Goal: Transaction & Acquisition: Purchase product/service

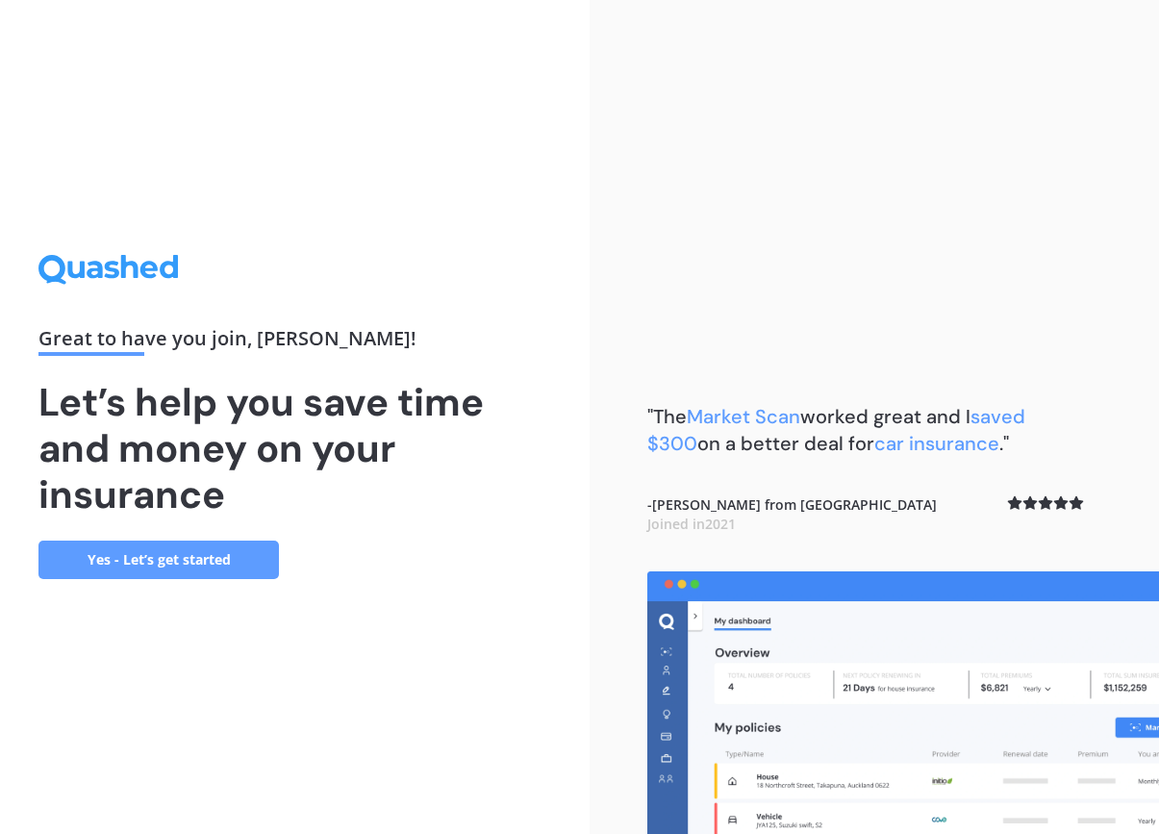
click at [217, 554] on link "Yes - Let’s get started" at bounding box center [158, 560] width 241 height 38
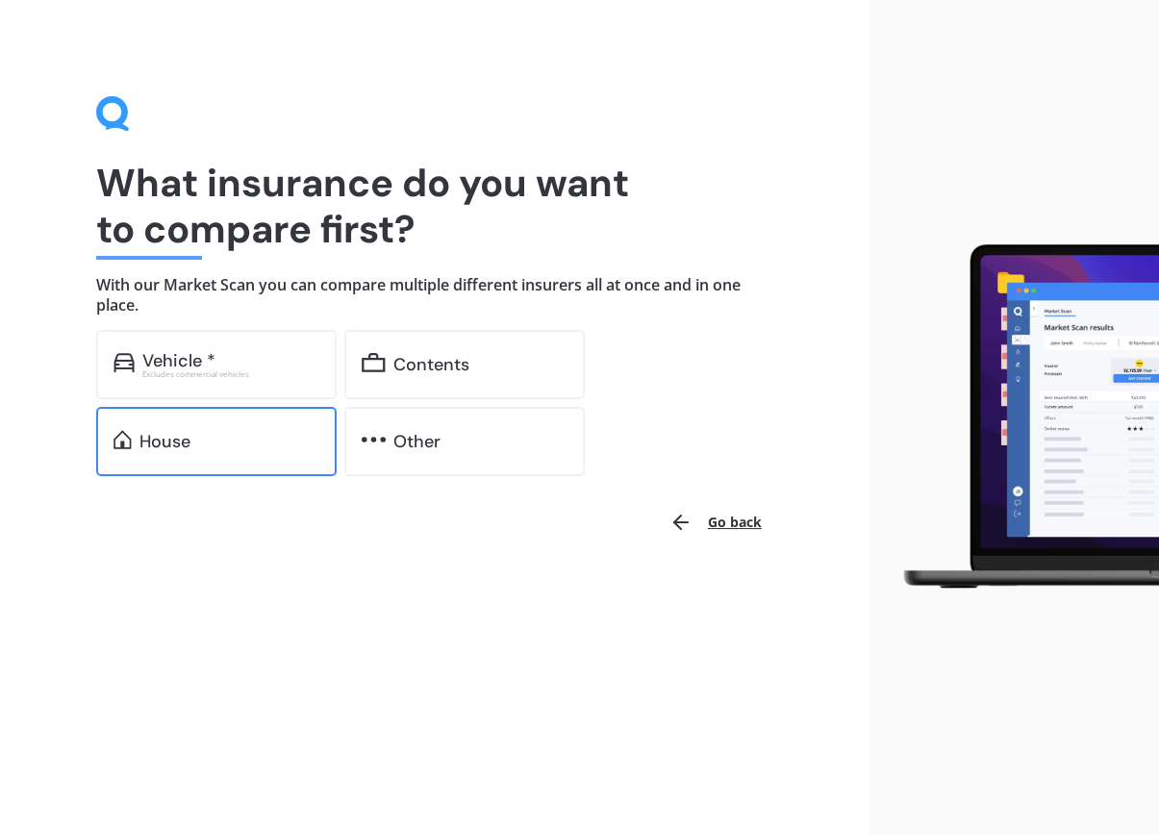
click at [149, 434] on div "House" at bounding box center [165, 441] width 51 height 19
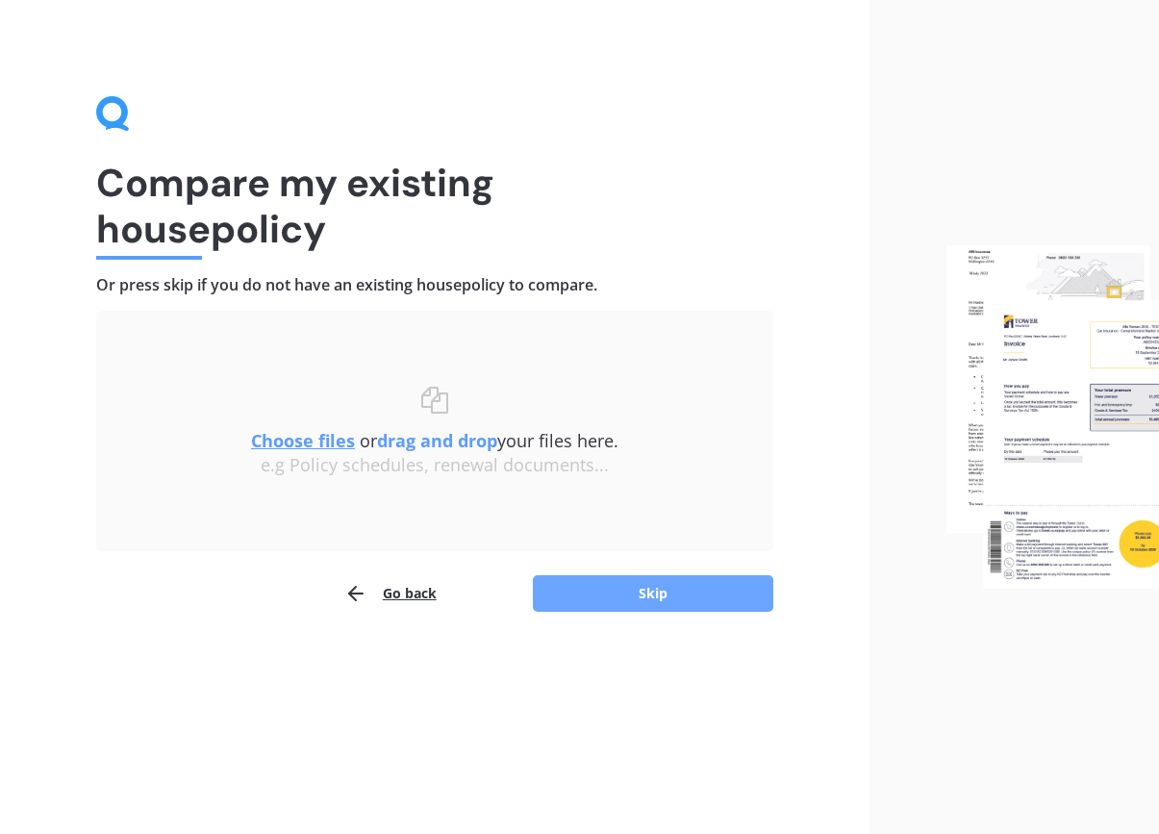
click at [624, 584] on button "Skip" at bounding box center [653, 593] width 241 height 37
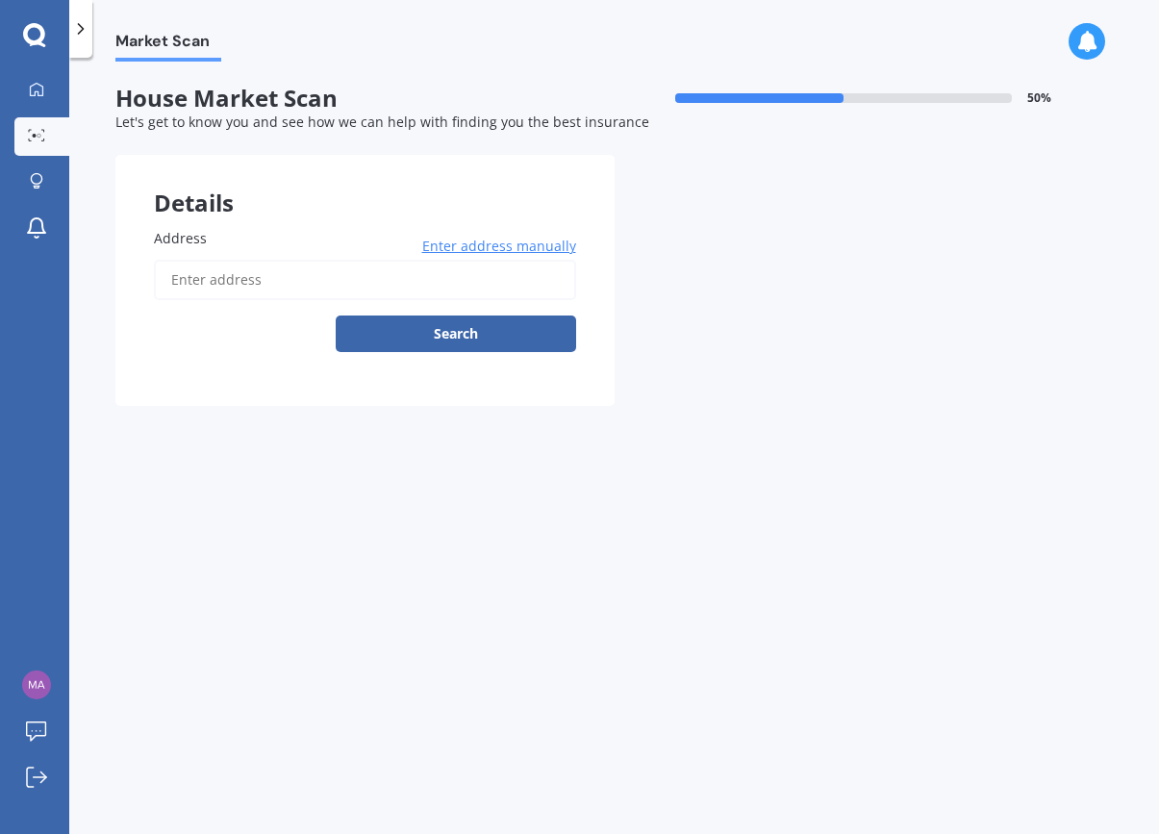
click at [326, 275] on input "Address" at bounding box center [365, 280] width 422 height 40
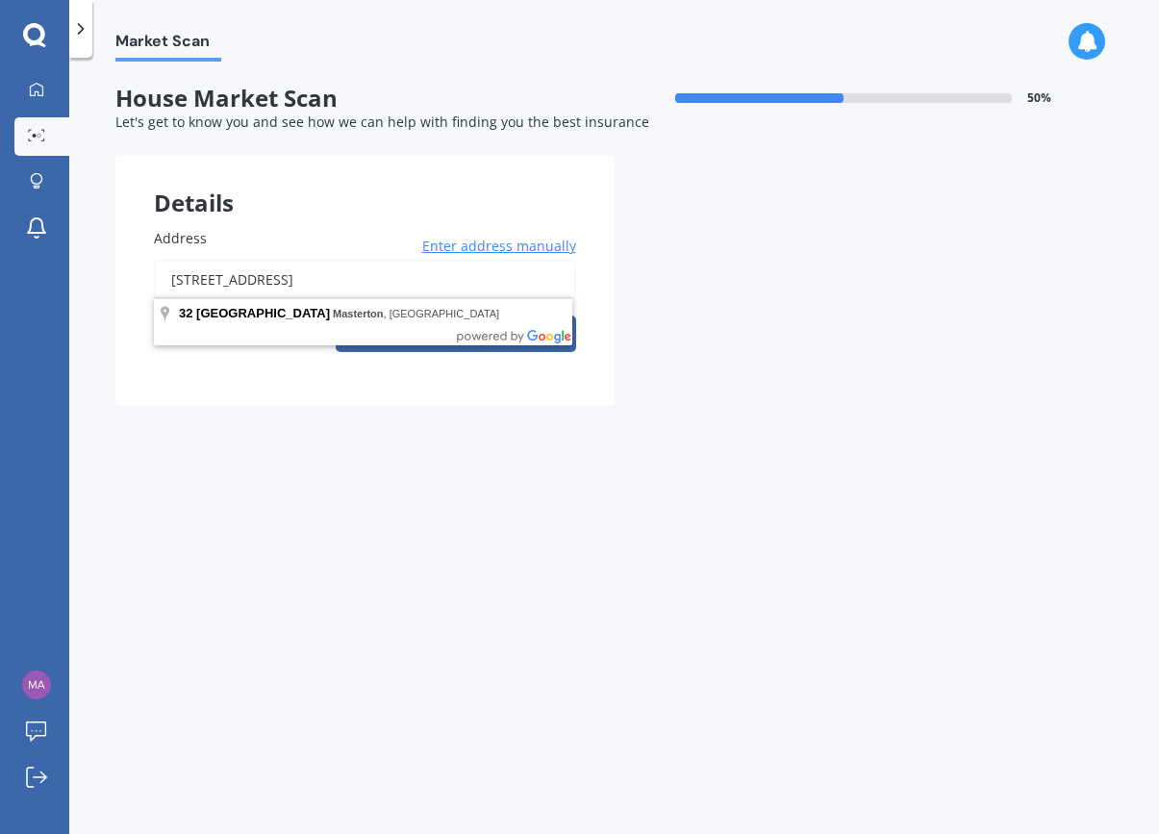
click at [455, 330] on button "Search" at bounding box center [456, 334] width 241 height 37
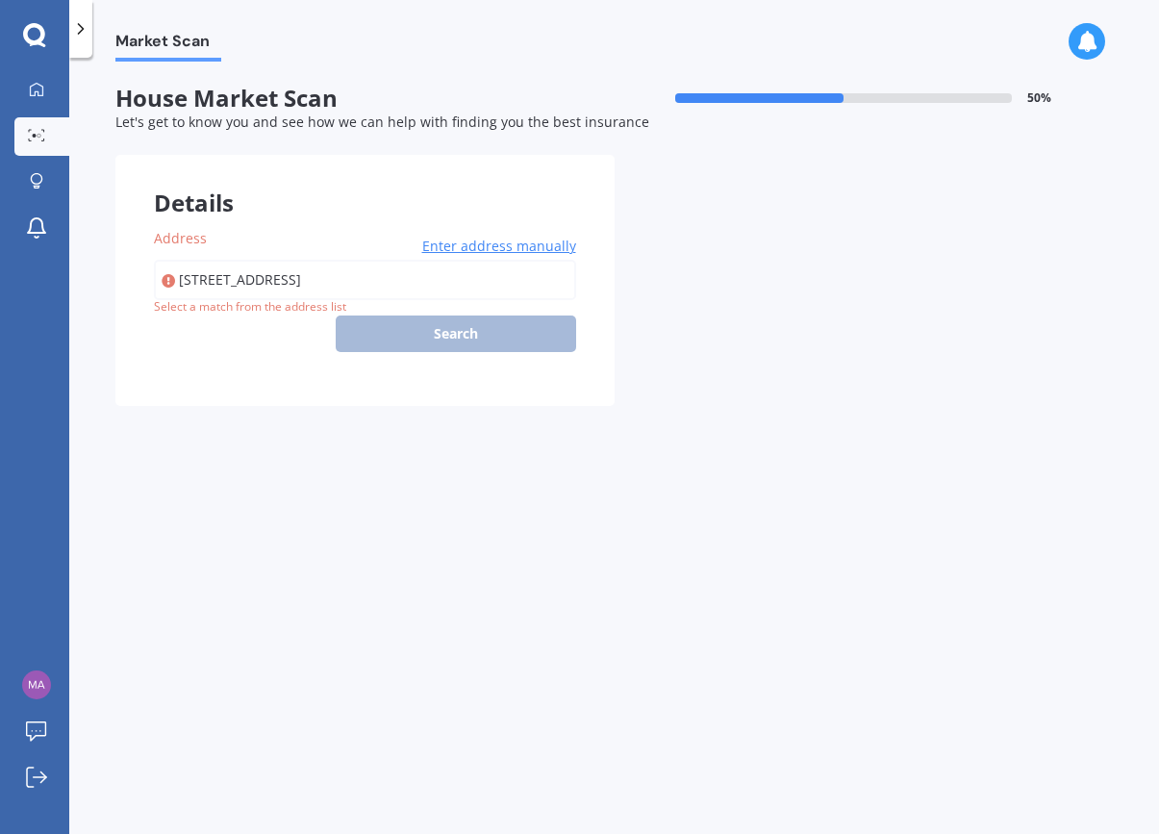
click at [702, 459] on div "Market Scan House Market Scan 50 % Let's get to know you and see how we can hel…" at bounding box center [614, 450] width 1090 height 777
click at [513, 327] on div "[STREET_ADDRESS] Enter address manually Search" at bounding box center [365, 306] width 422 height 92
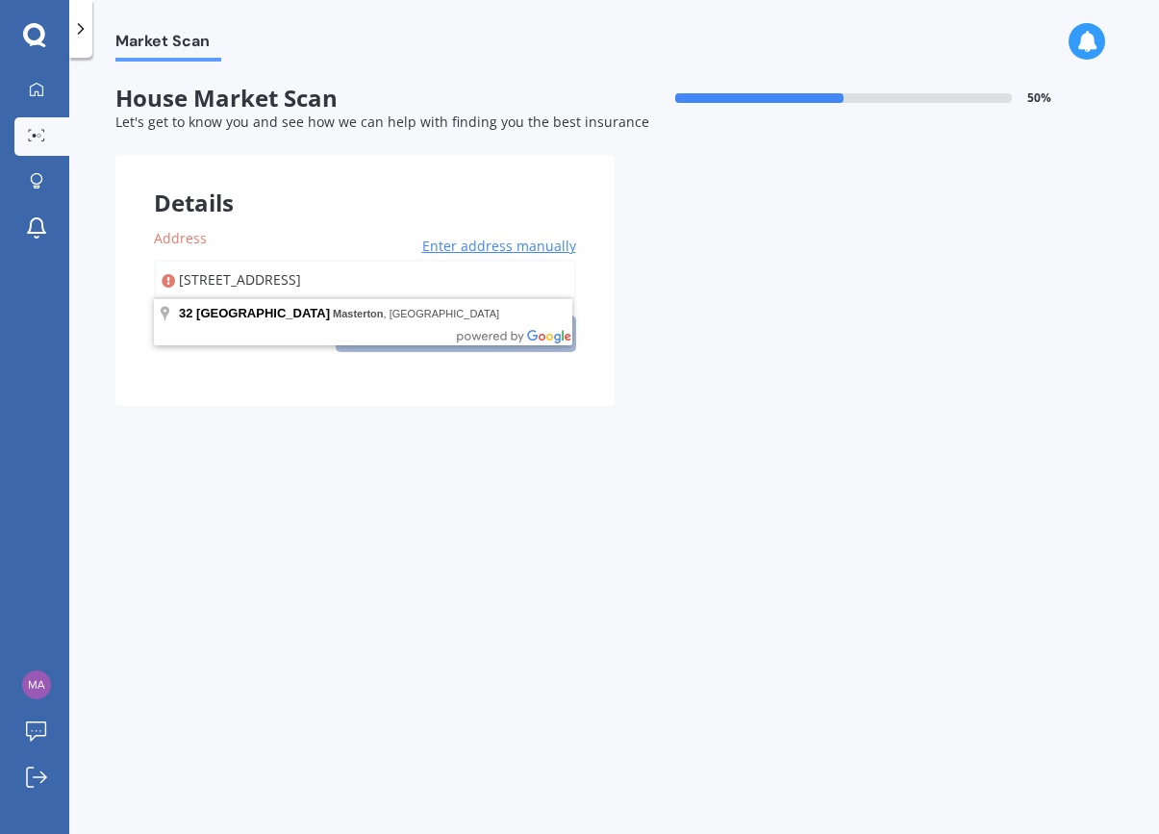
click at [353, 279] on input "[STREET_ADDRESS]" at bounding box center [365, 280] width 422 height 40
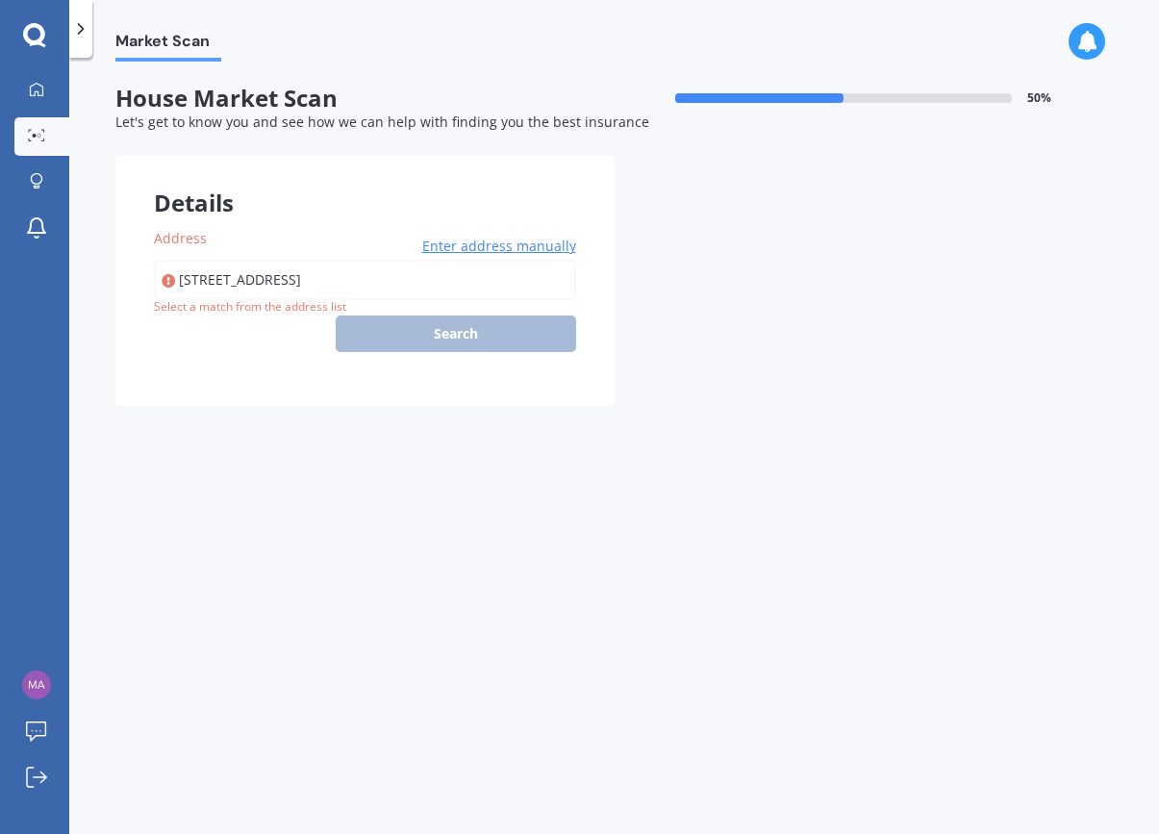
type input "[STREET_ADDRESS]"
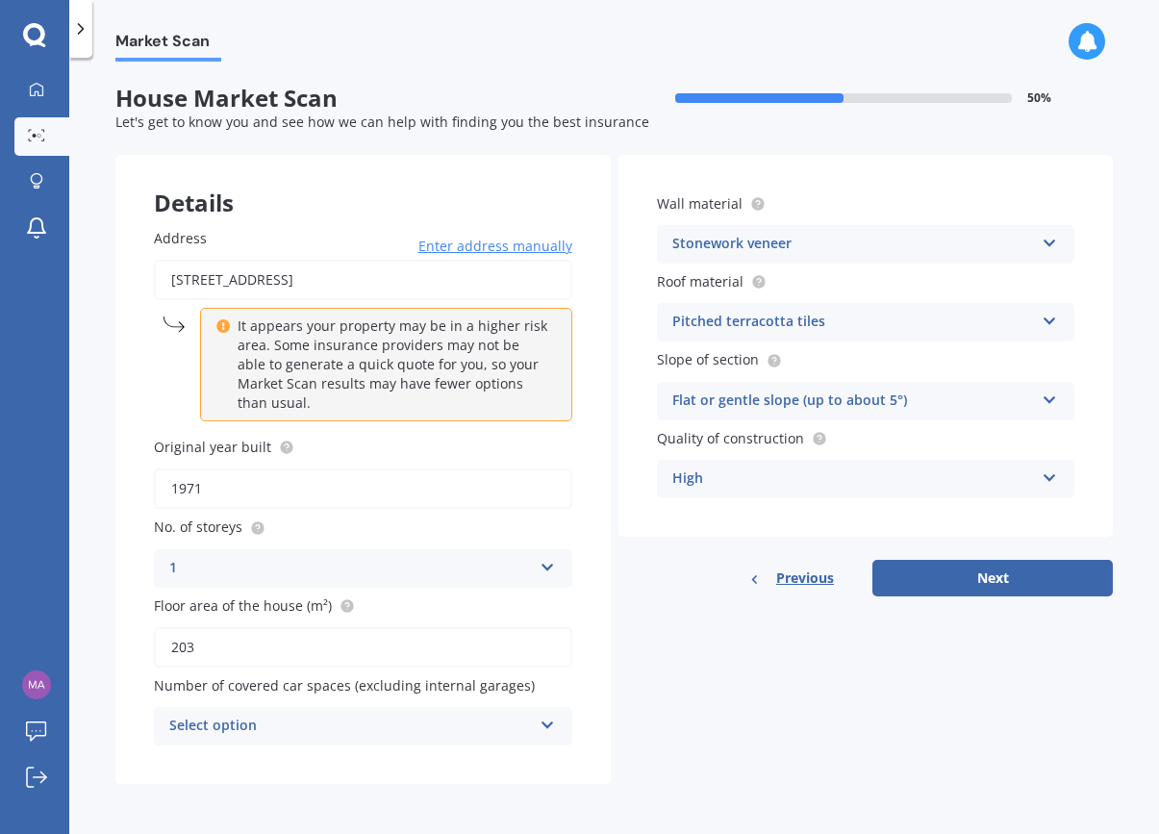
click at [1053, 315] on icon at bounding box center [1050, 317] width 16 height 13
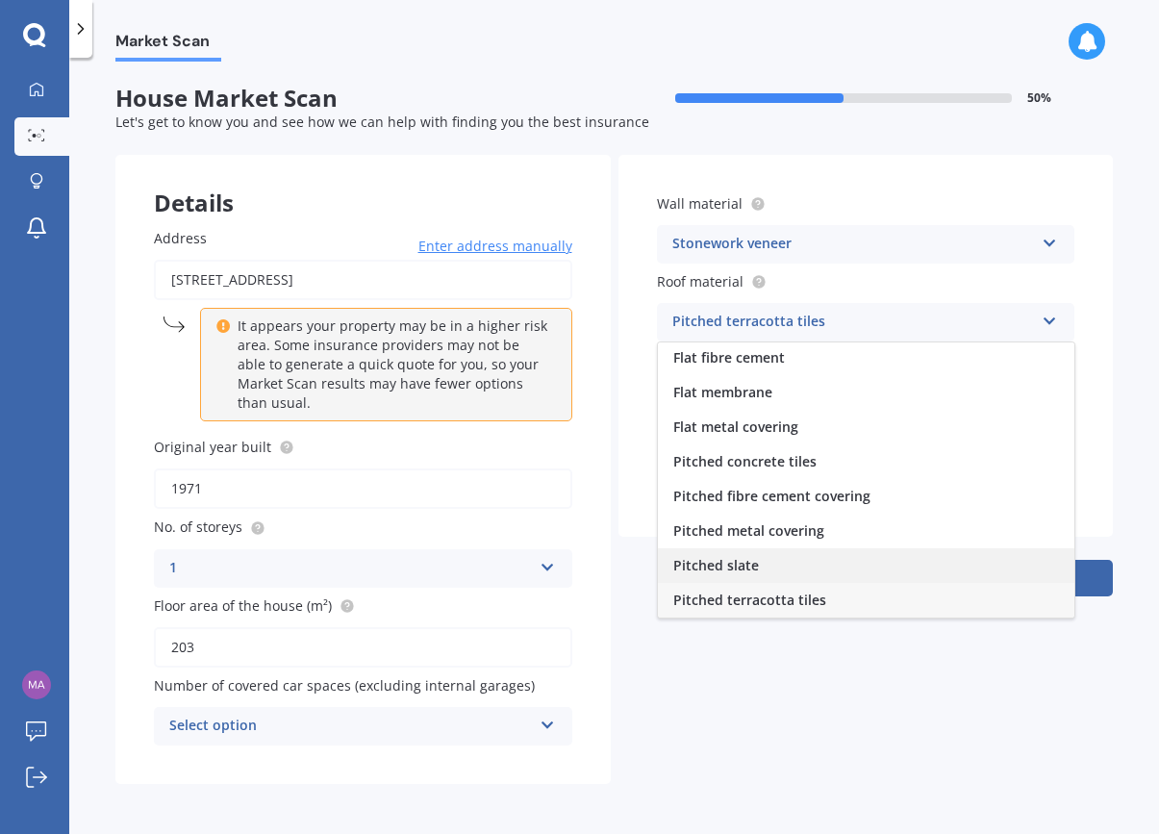
click at [752, 563] on span "Pitched slate" at bounding box center [717, 565] width 86 height 18
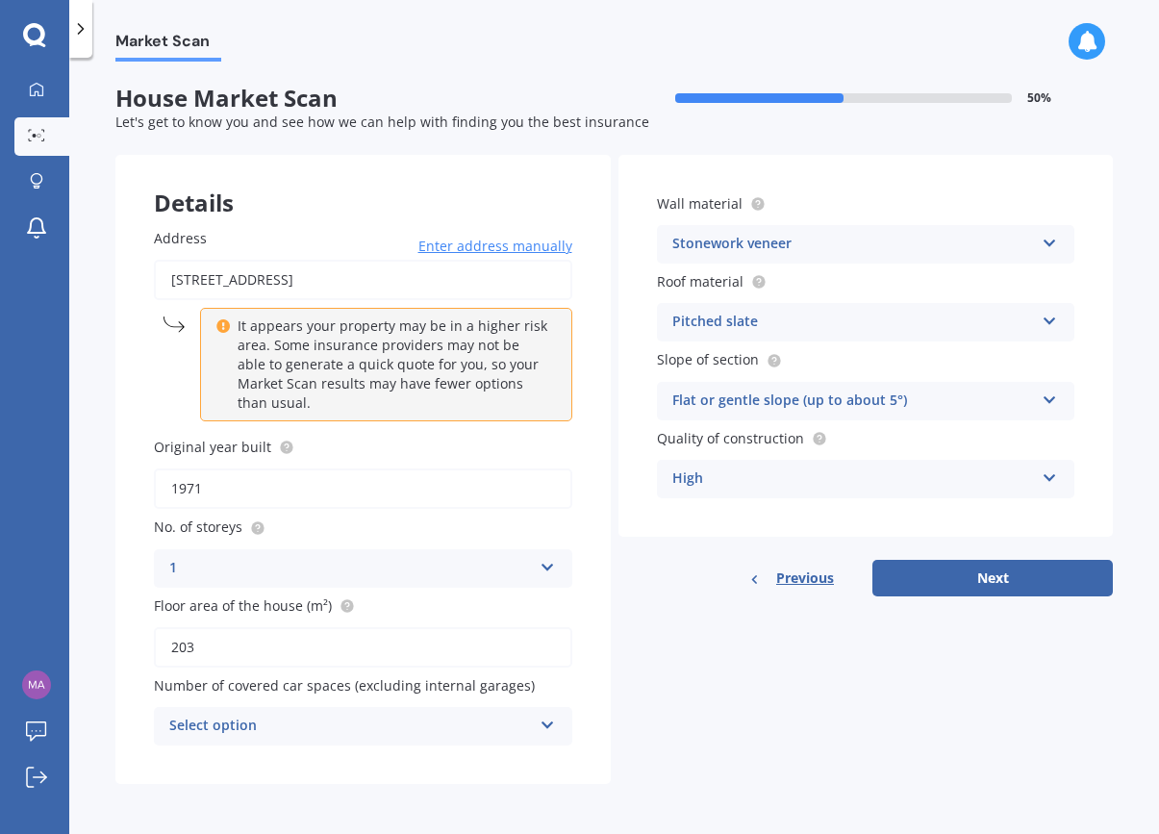
scroll to position [0, 0]
click at [548, 716] on icon at bounding box center [548, 721] width 16 height 13
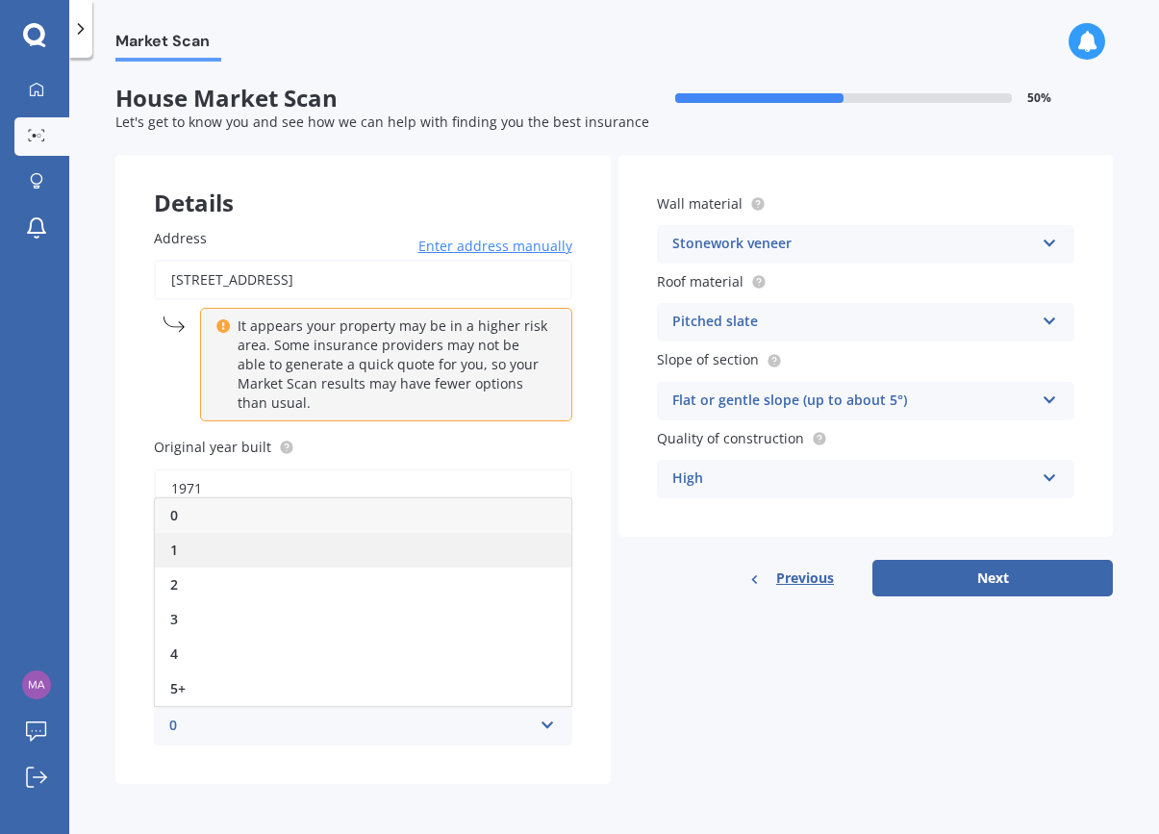
click at [175, 541] on span "1" at bounding box center [174, 550] width 8 height 18
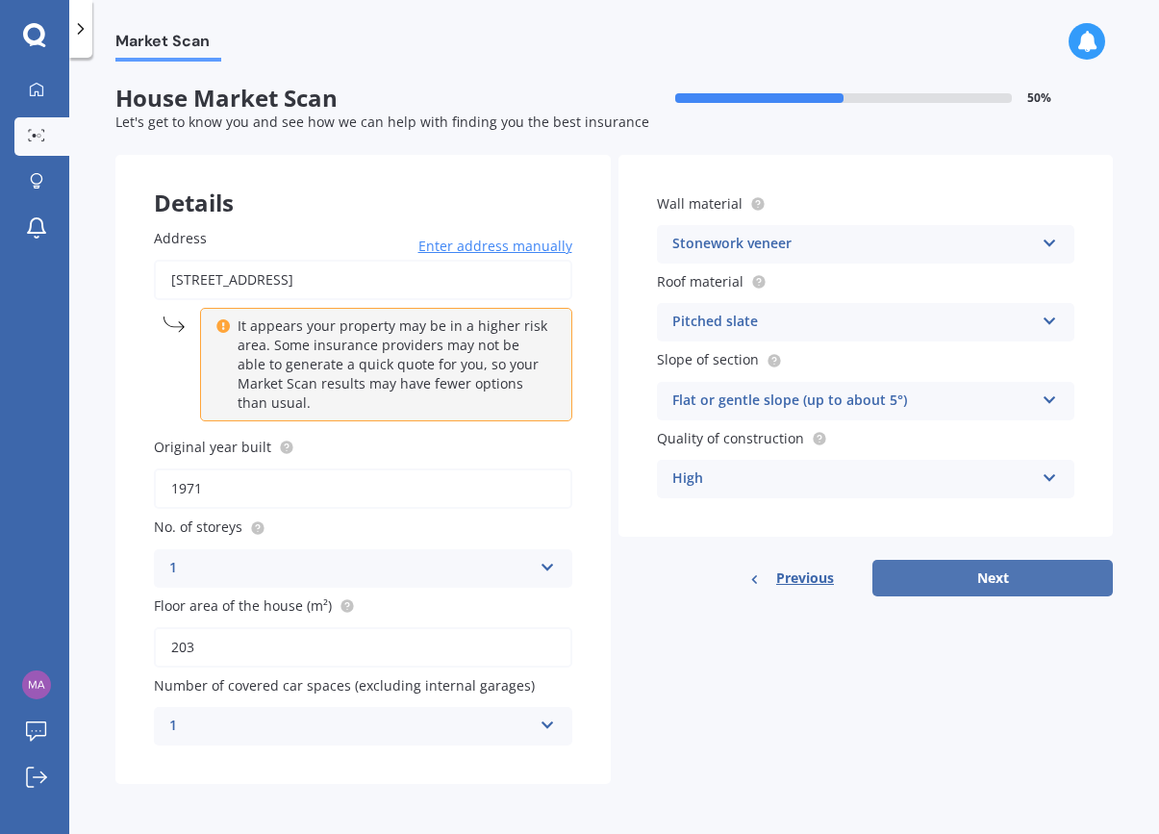
click at [975, 571] on button "Next" at bounding box center [993, 578] width 241 height 37
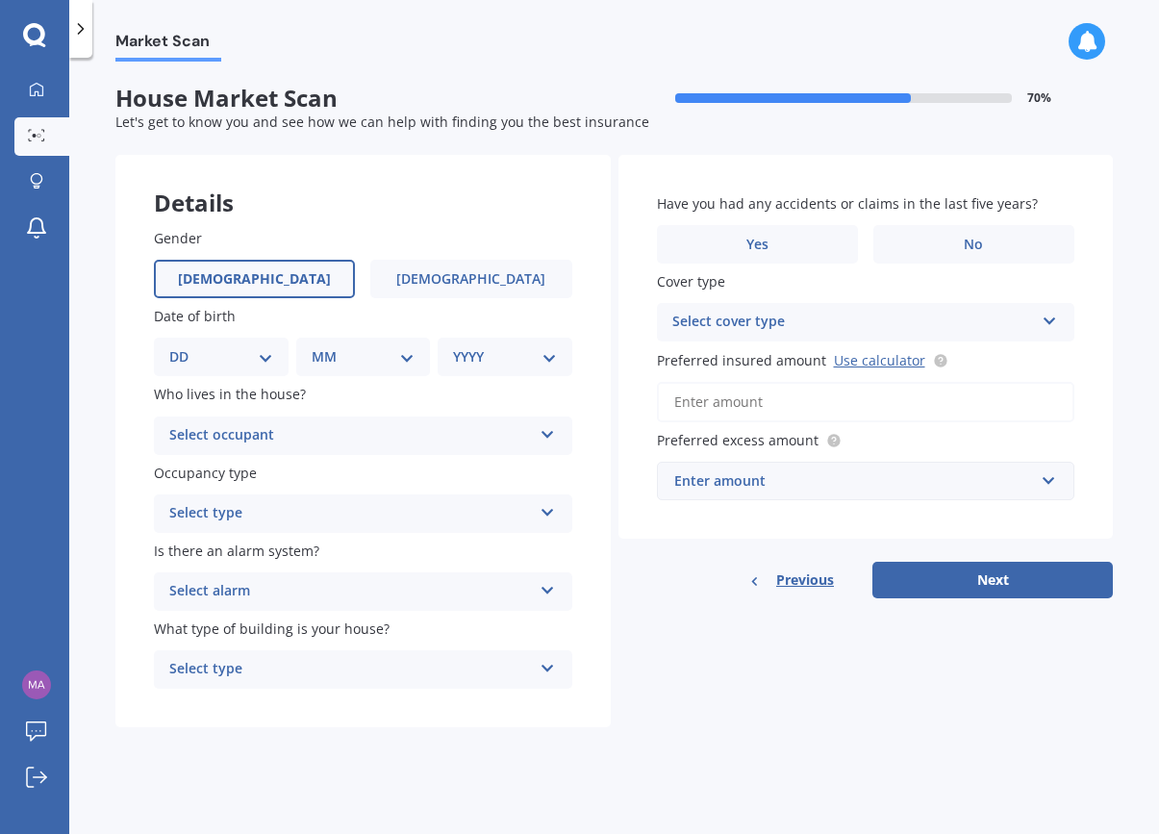
click at [266, 272] on span "Male" at bounding box center [254, 279] width 153 height 16
click at [0, 0] on input "Male" at bounding box center [0, 0] width 0 height 0
select select "17"
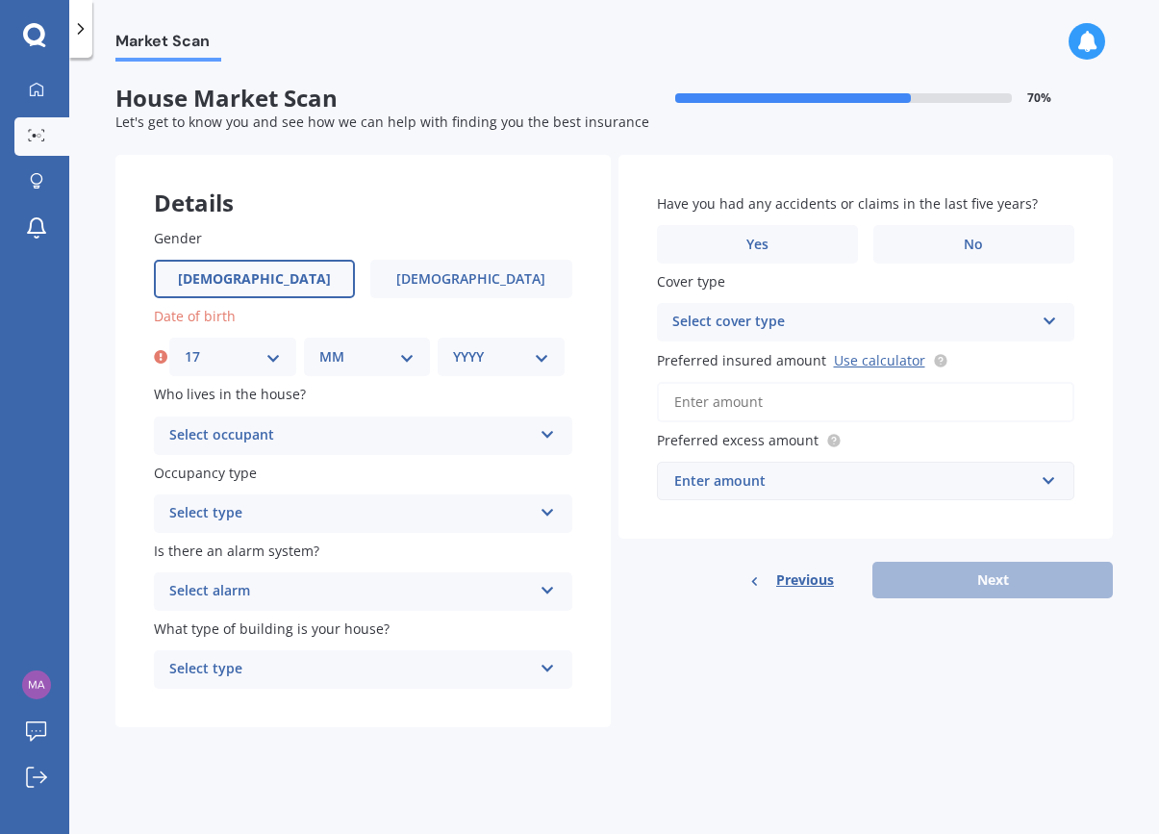
select select "01"
select select "1938"
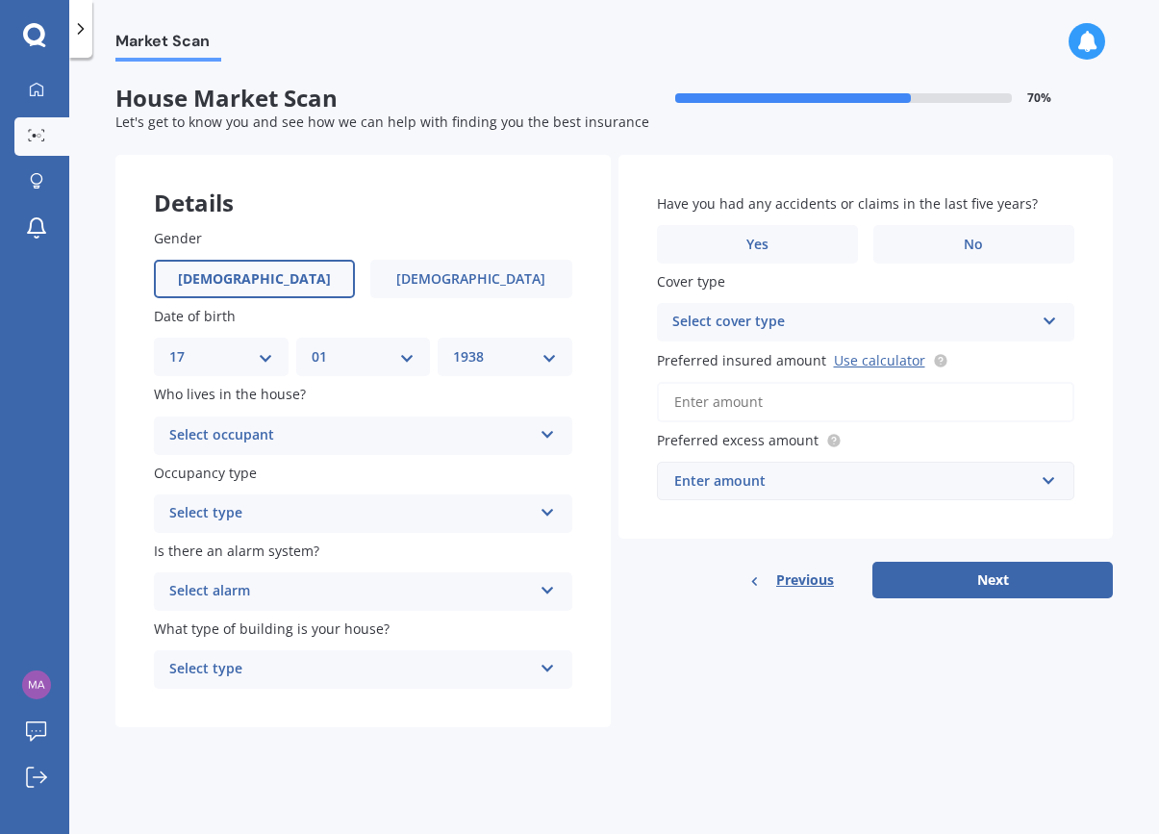
click at [548, 425] on icon at bounding box center [548, 430] width 16 height 13
click at [499, 459] on div "Owner" at bounding box center [363, 473] width 417 height 35
click at [551, 504] on icon at bounding box center [548, 508] width 16 height 13
click at [538, 526] on div "Permanent Permanent Holiday (without tenancy)" at bounding box center [363, 514] width 419 height 38
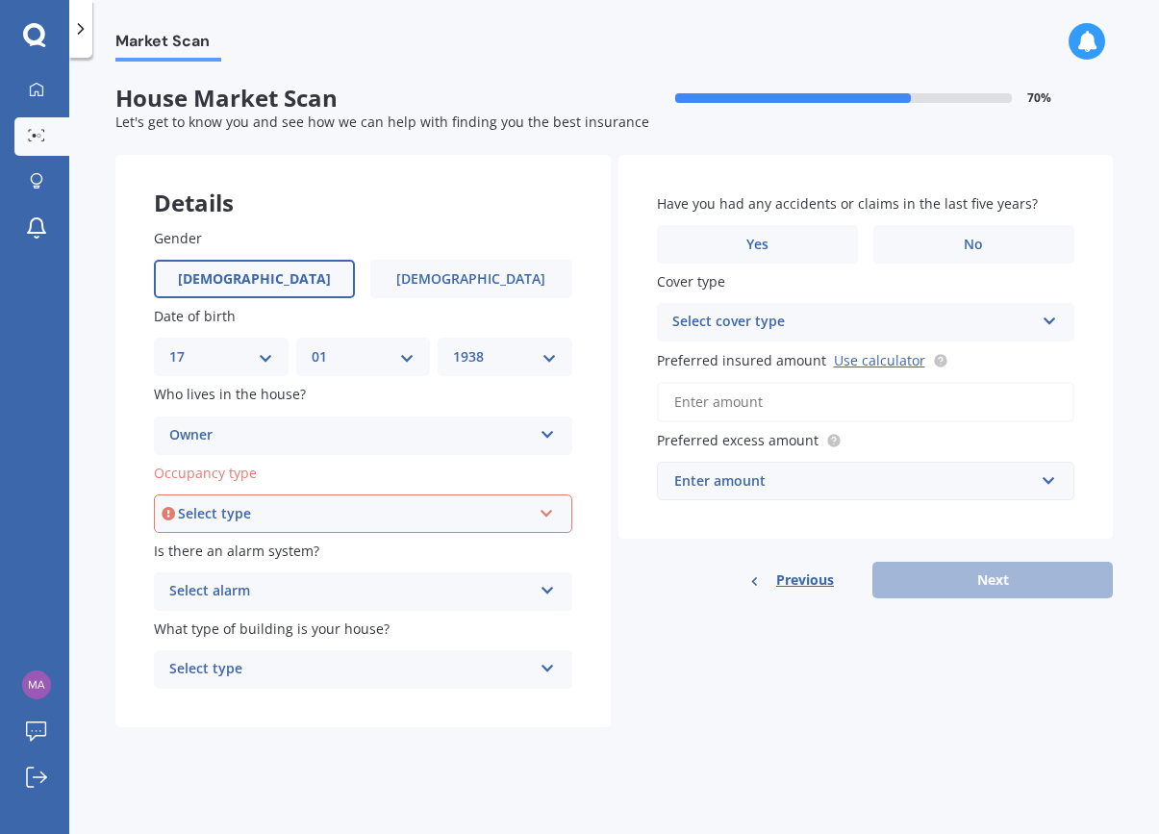
click at [549, 503] on icon at bounding box center [547, 509] width 16 height 13
click at [233, 541] on span "Permanent" at bounding box center [207, 550] width 73 height 18
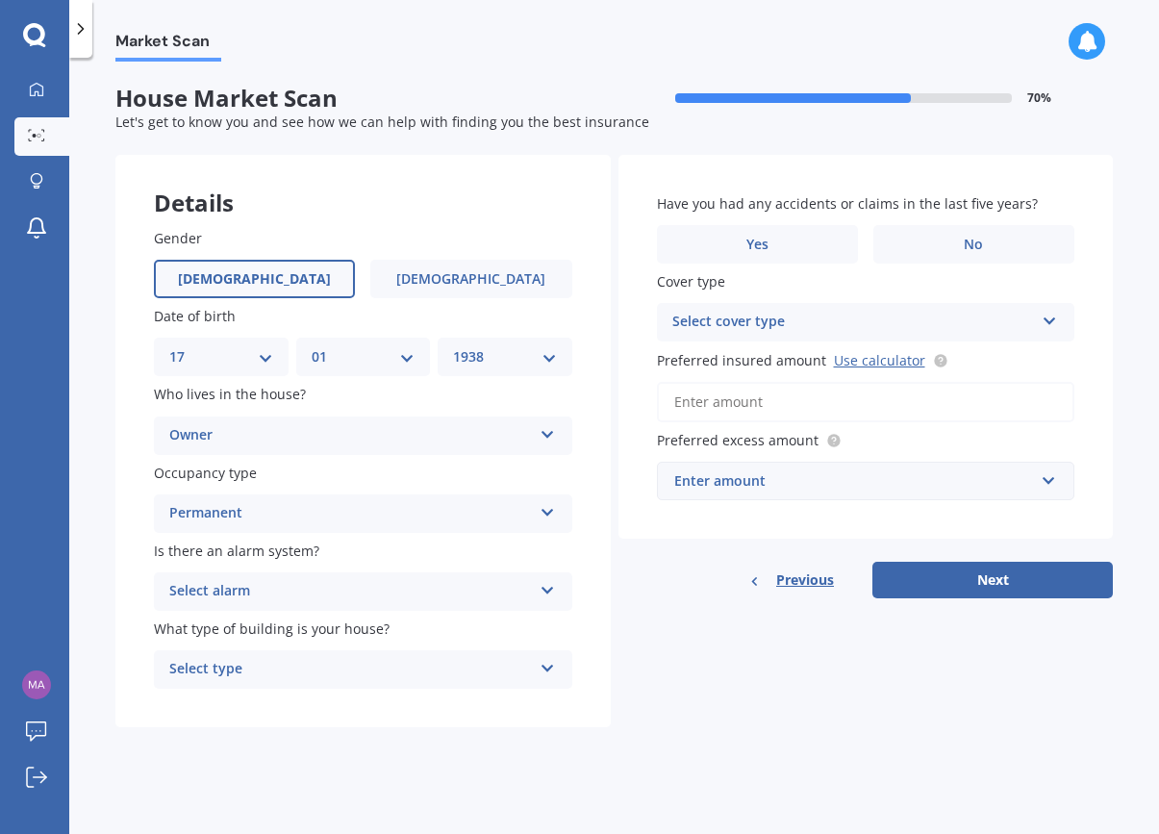
click at [550, 584] on icon at bounding box center [548, 586] width 16 height 13
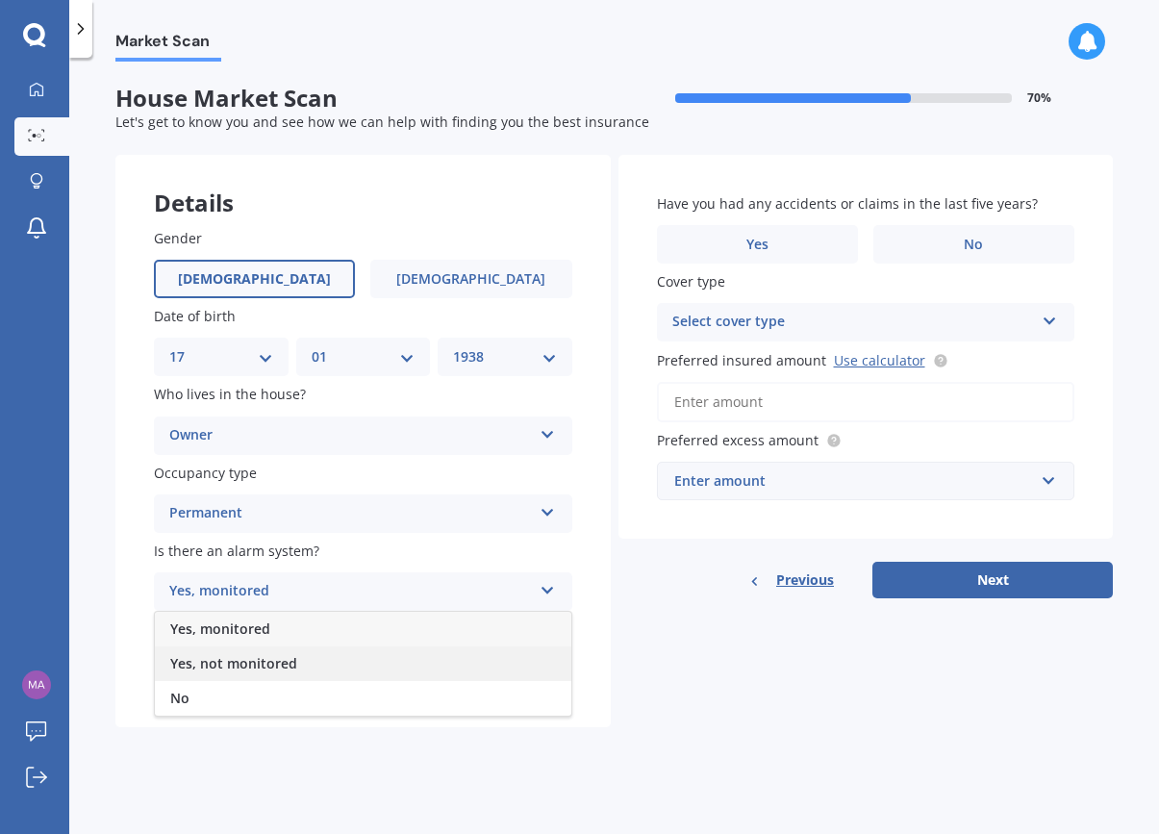
click at [279, 654] on span "Yes, not monitored" at bounding box center [233, 663] width 127 height 18
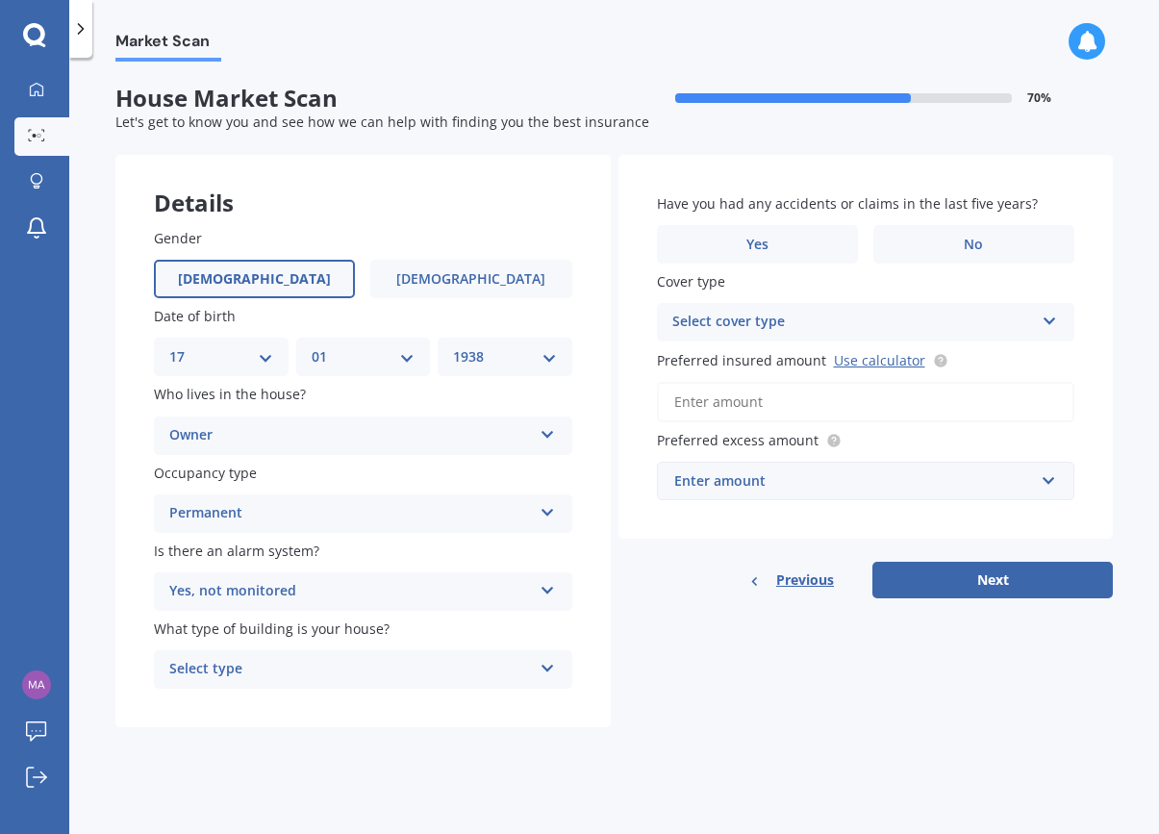
click at [551, 660] on icon at bounding box center [548, 664] width 16 height 13
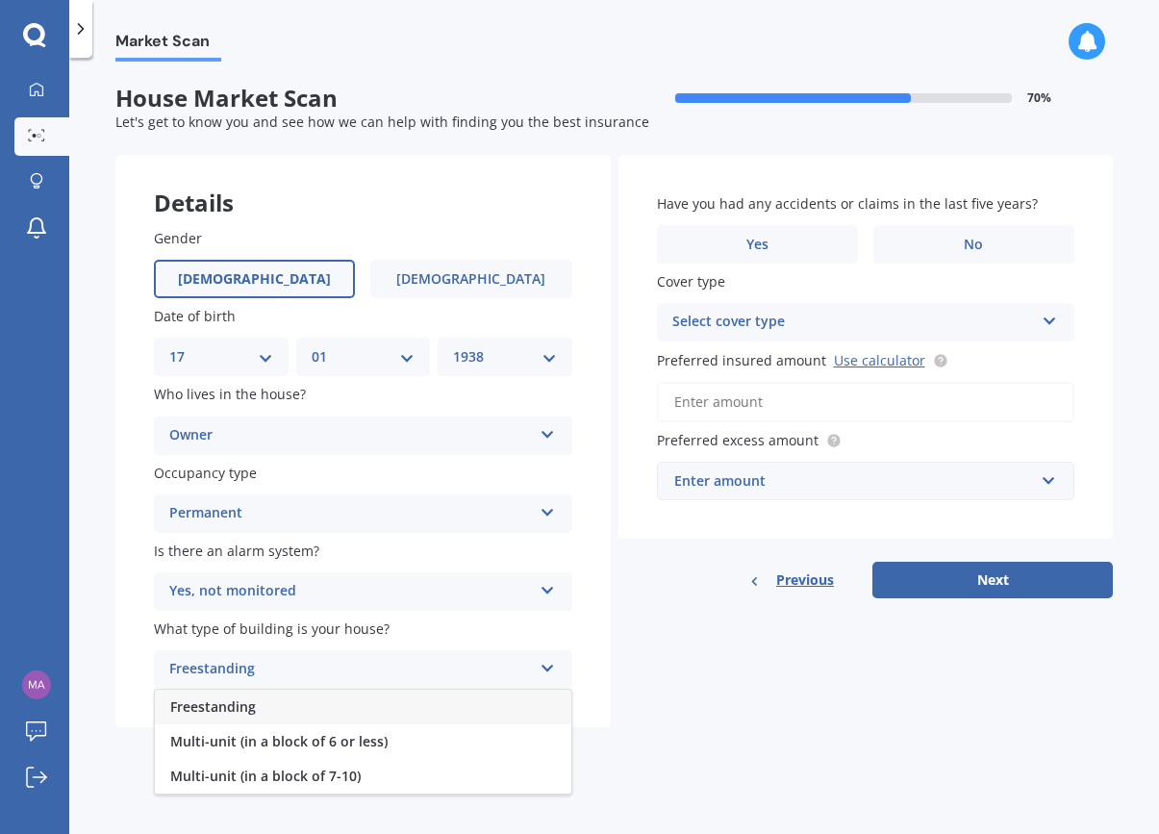
click at [244, 700] on span "Freestanding" at bounding box center [213, 707] width 86 height 18
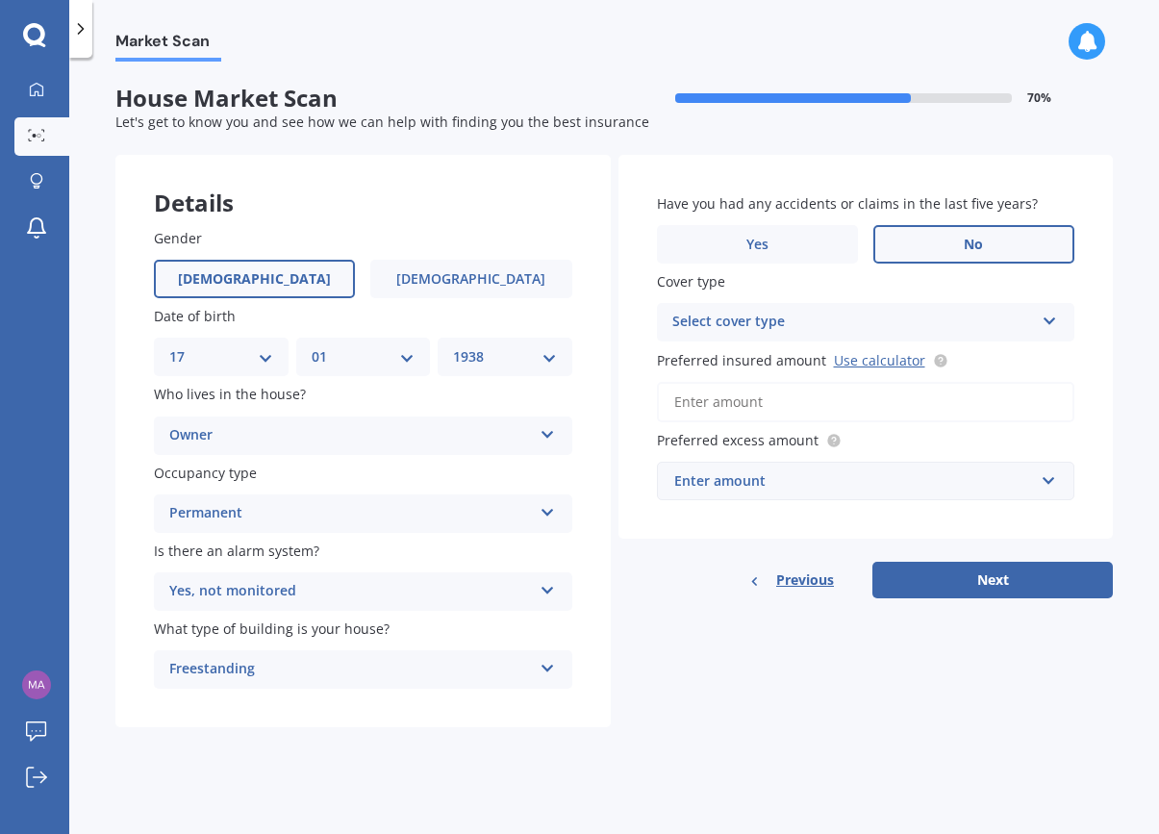
click at [978, 237] on span "No" at bounding box center [973, 245] width 19 height 16
click at [0, 0] on input "No" at bounding box center [0, 0] width 0 height 0
click at [1055, 318] on icon at bounding box center [1050, 317] width 16 height 13
click at [1051, 317] on icon at bounding box center [1050, 317] width 16 height 13
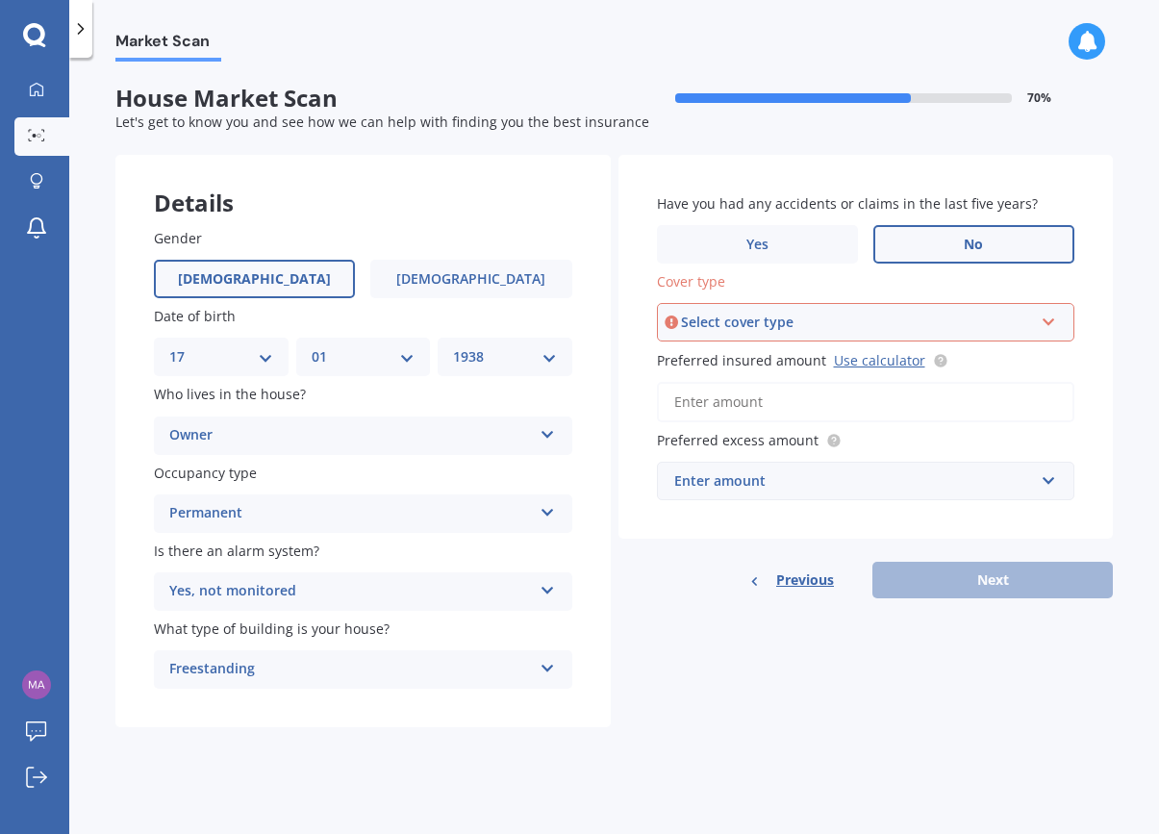
click at [1053, 315] on icon at bounding box center [1049, 318] width 16 height 13
click at [1050, 337] on div "High High" at bounding box center [866, 322] width 419 height 38
click at [791, 399] on input "Preferred insured amount Use calculator" at bounding box center [866, 402] width 419 height 40
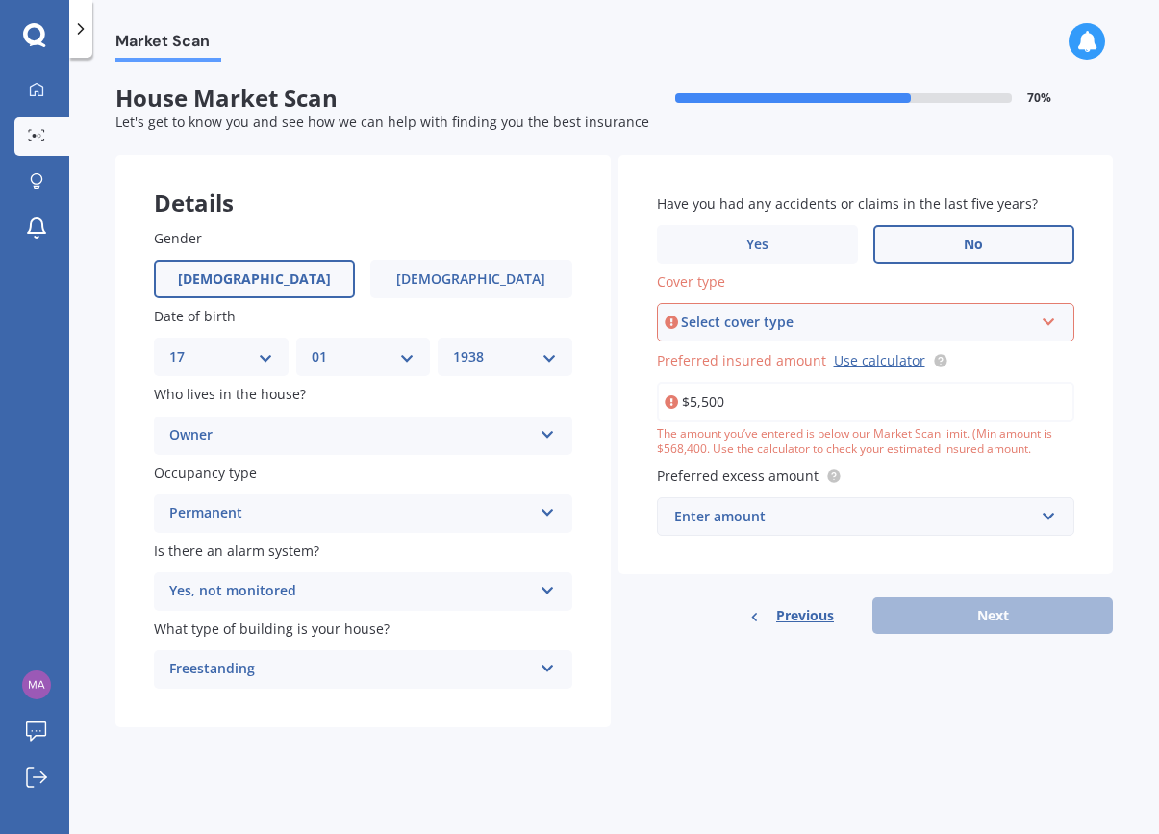
drag, startPoint x: 739, startPoint y: 395, endPoint x: 677, endPoint y: 395, distance: 61.6
click at [675, 395] on div "$5,500" at bounding box center [866, 402] width 419 height 40
click at [893, 484] on div "Preferred excess amount Enter amount $300 $400 $500 $750 $1,000 $2,000 $2,500" at bounding box center [866, 501] width 419 height 70
drag, startPoint x: 737, startPoint y: 400, endPoint x: 696, endPoint y: 397, distance: 41.5
click at [696, 397] on input "$550,000" at bounding box center [866, 402] width 419 height 40
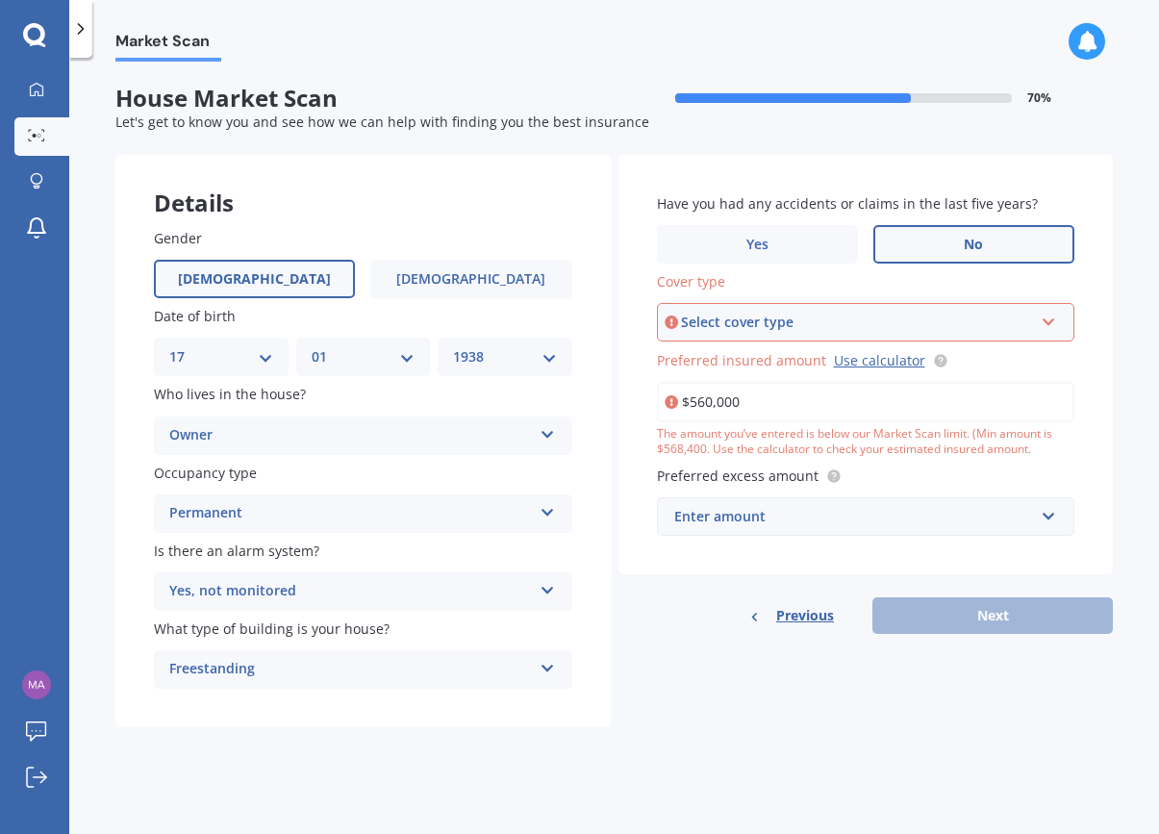
drag, startPoint x: 692, startPoint y: 400, endPoint x: 707, endPoint y: 399, distance: 15.4
click at [707, 399] on input "$560,000" at bounding box center [866, 402] width 419 height 40
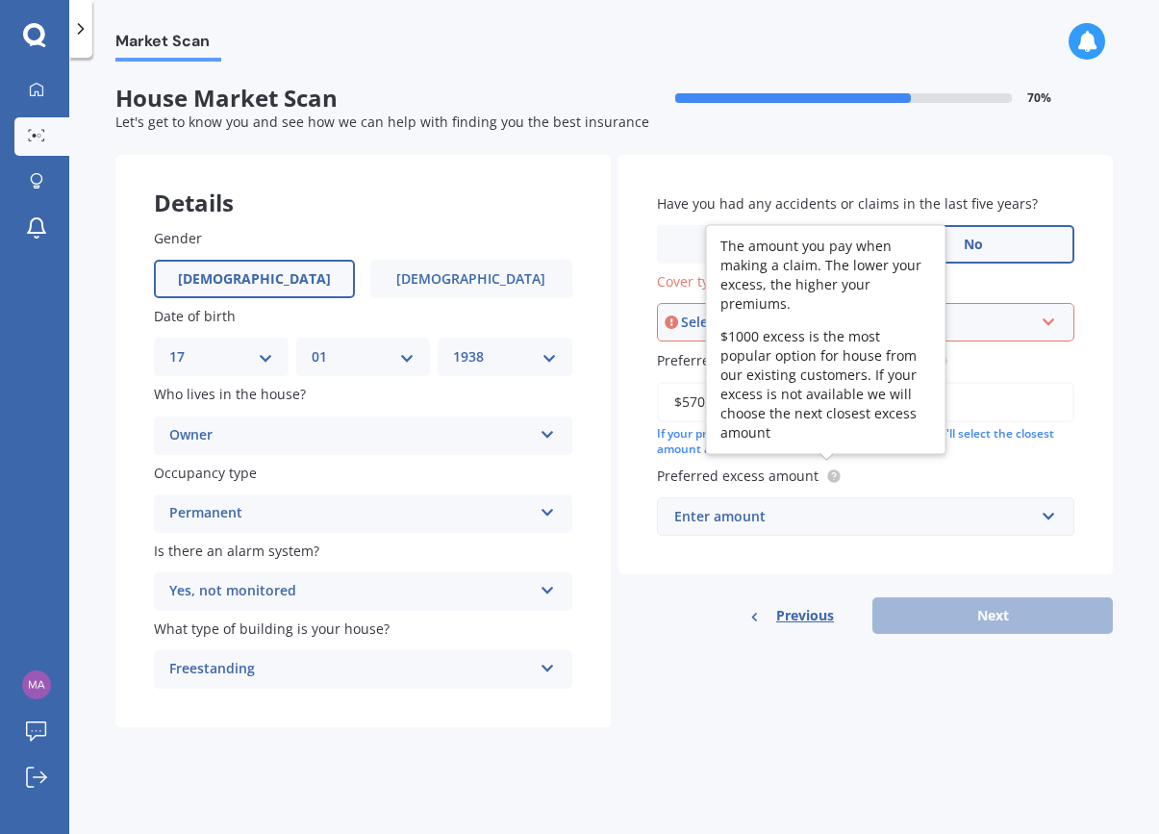
type input "$570,000"
click at [835, 471] on circle at bounding box center [834, 477] width 13 height 13
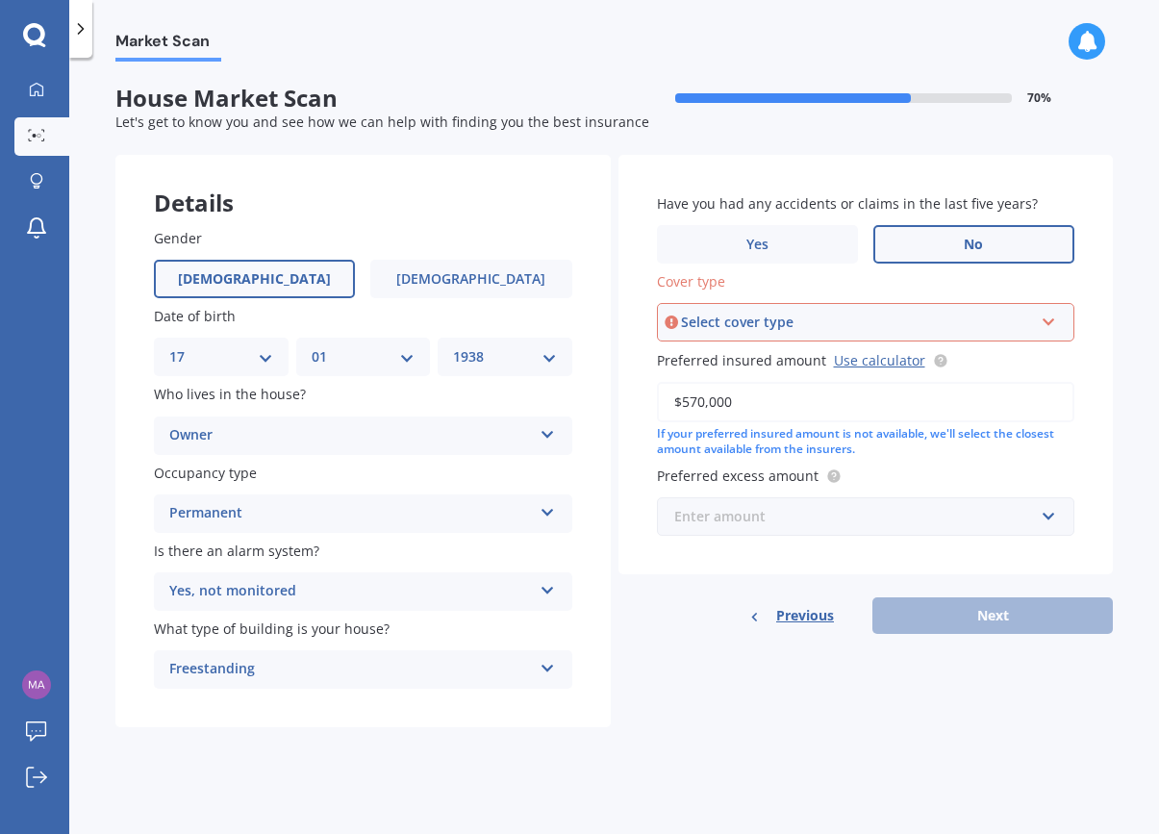
click at [1049, 518] on input "text" at bounding box center [859, 516] width 401 height 37
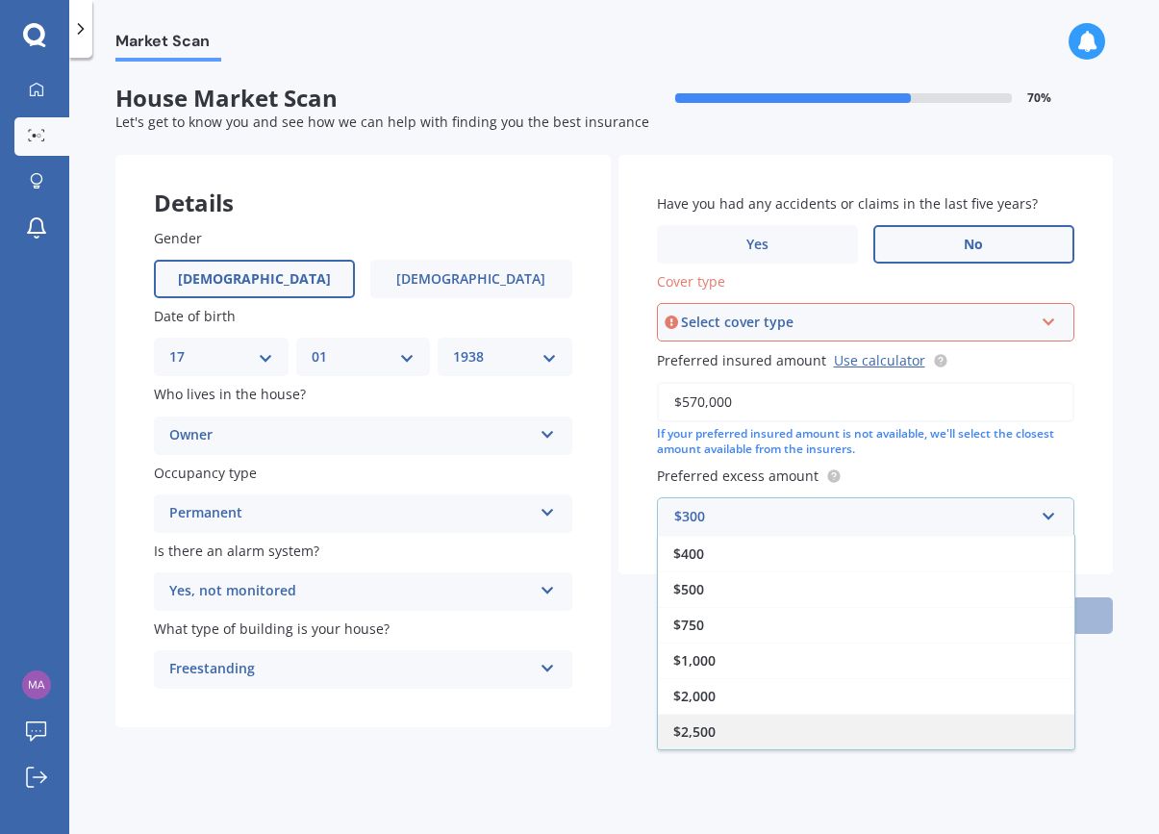
click at [707, 726] on span "$2,500" at bounding box center [695, 732] width 42 height 18
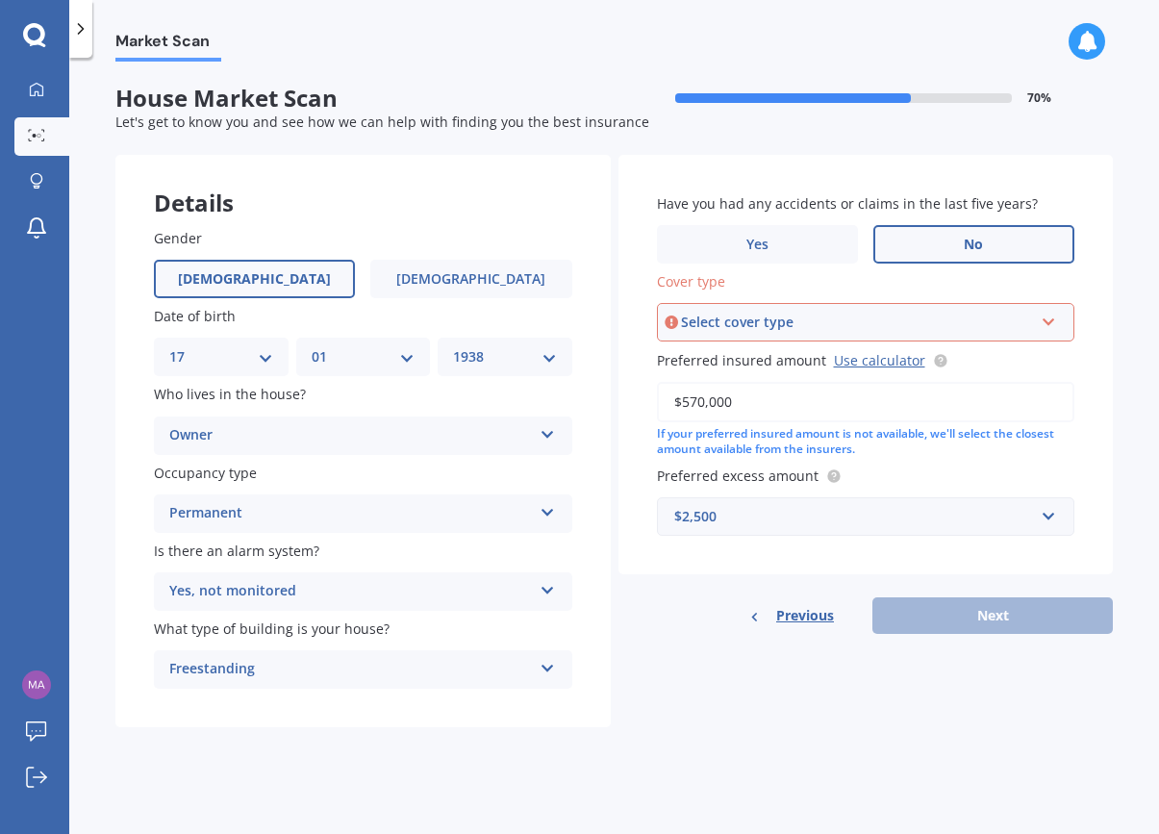
click at [812, 616] on span "Previous" at bounding box center [806, 615] width 58 height 29
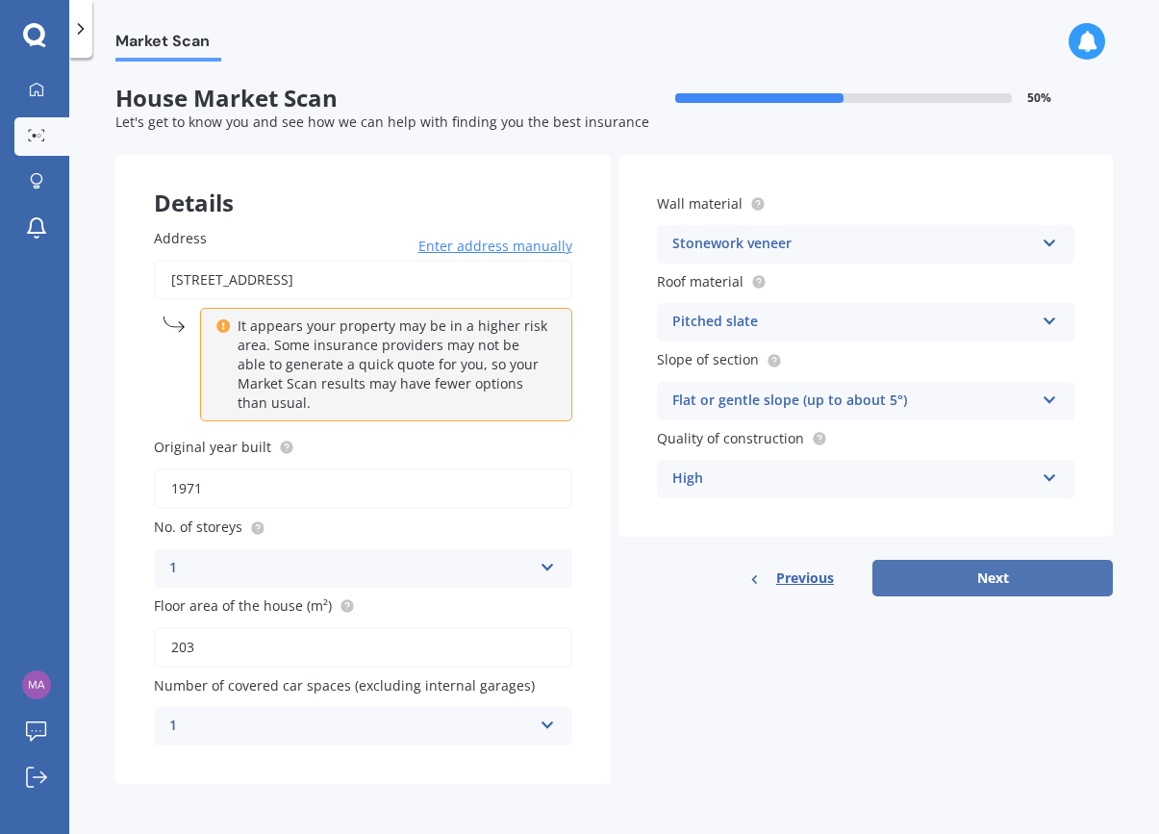
click at [1006, 573] on button "Next" at bounding box center [993, 578] width 241 height 37
select select "17"
select select "01"
select select "1938"
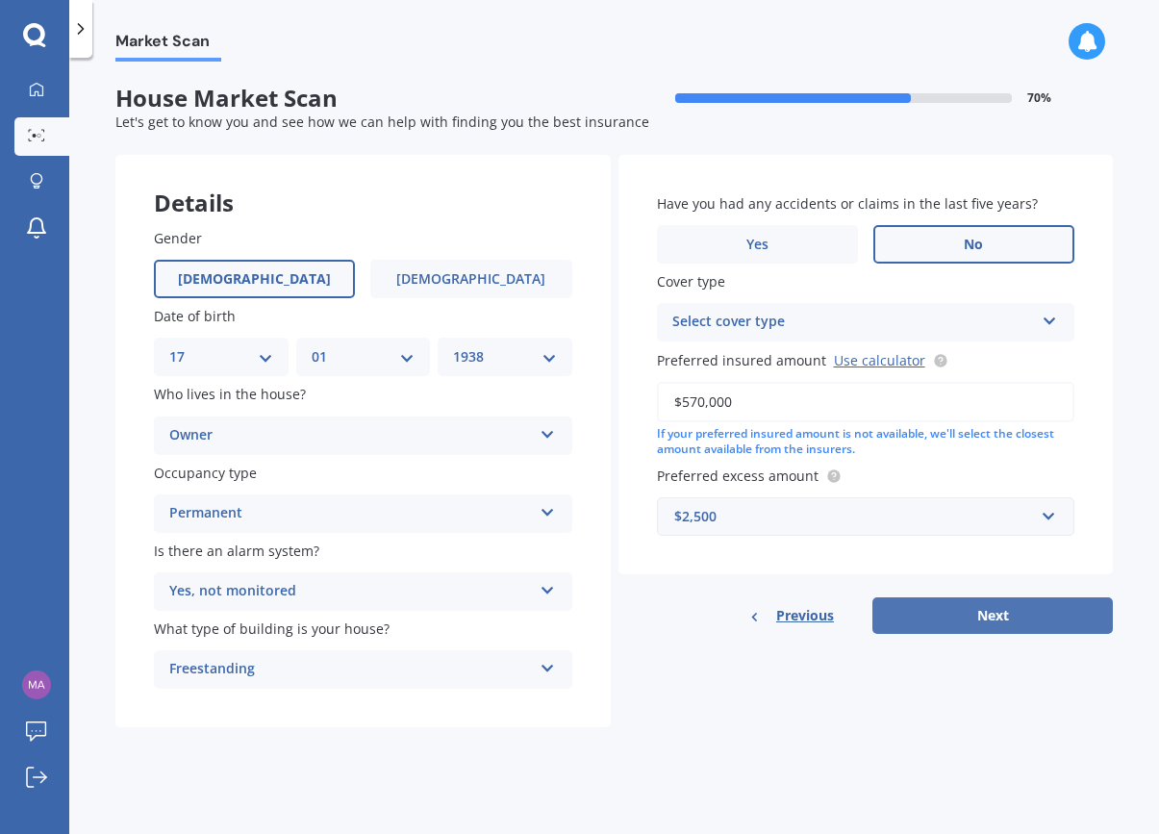
click at [999, 617] on button "Next" at bounding box center [993, 616] width 241 height 37
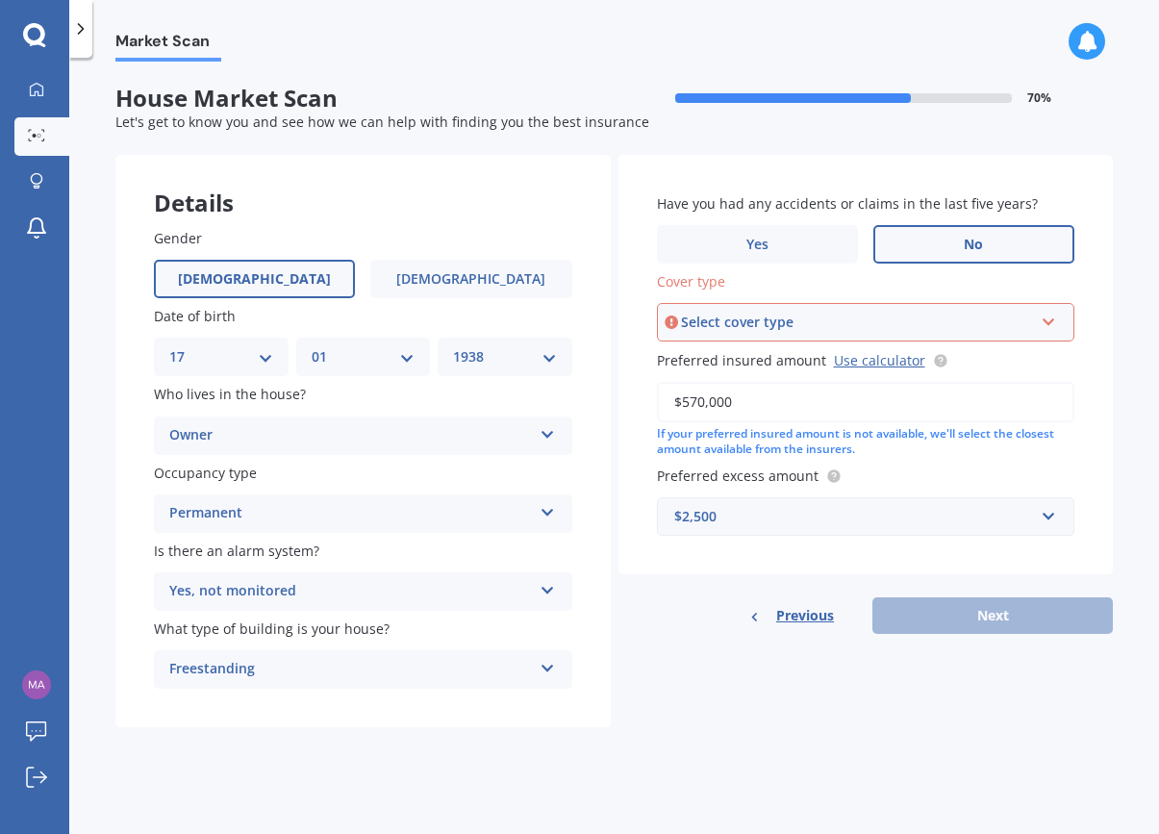
click at [1056, 318] on icon at bounding box center [1049, 318] width 16 height 13
click at [999, 357] on div "High" at bounding box center [866, 359] width 415 height 35
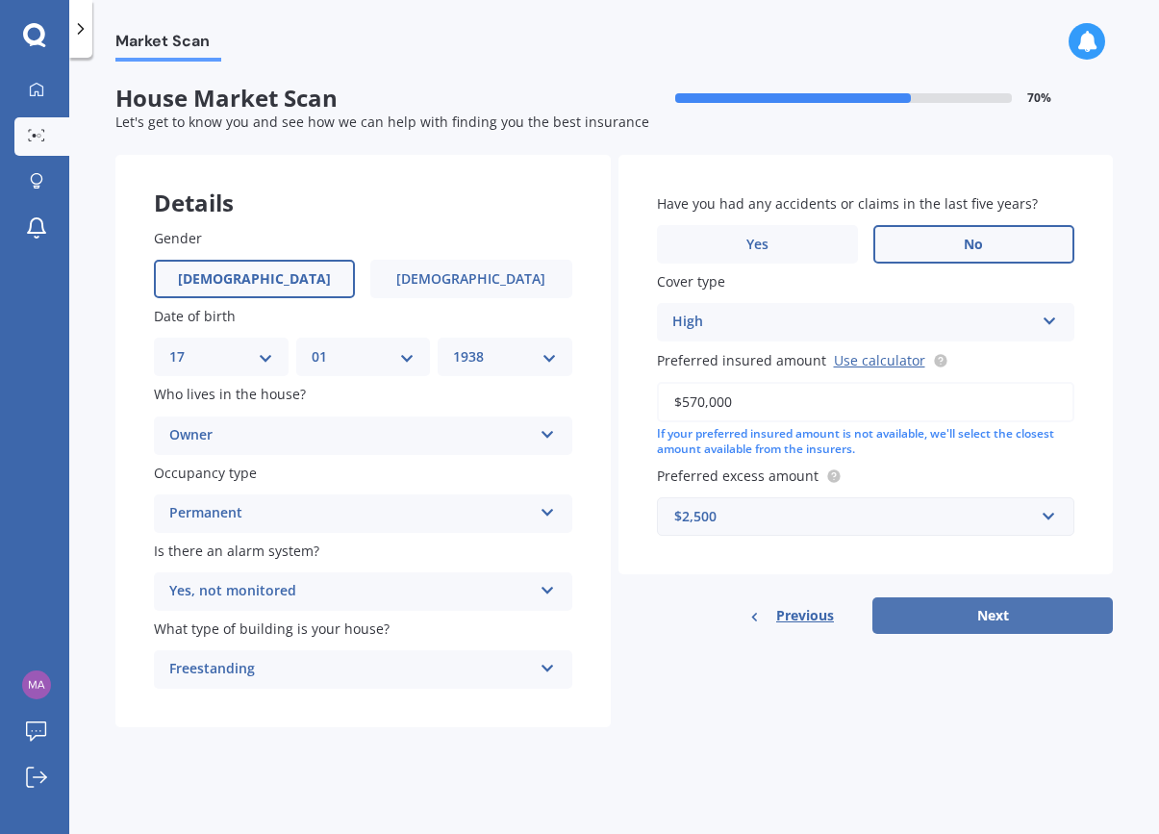
click at [1021, 605] on button "Next" at bounding box center [993, 616] width 241 height 37
select select "17"
select select "01"
select select "1938"
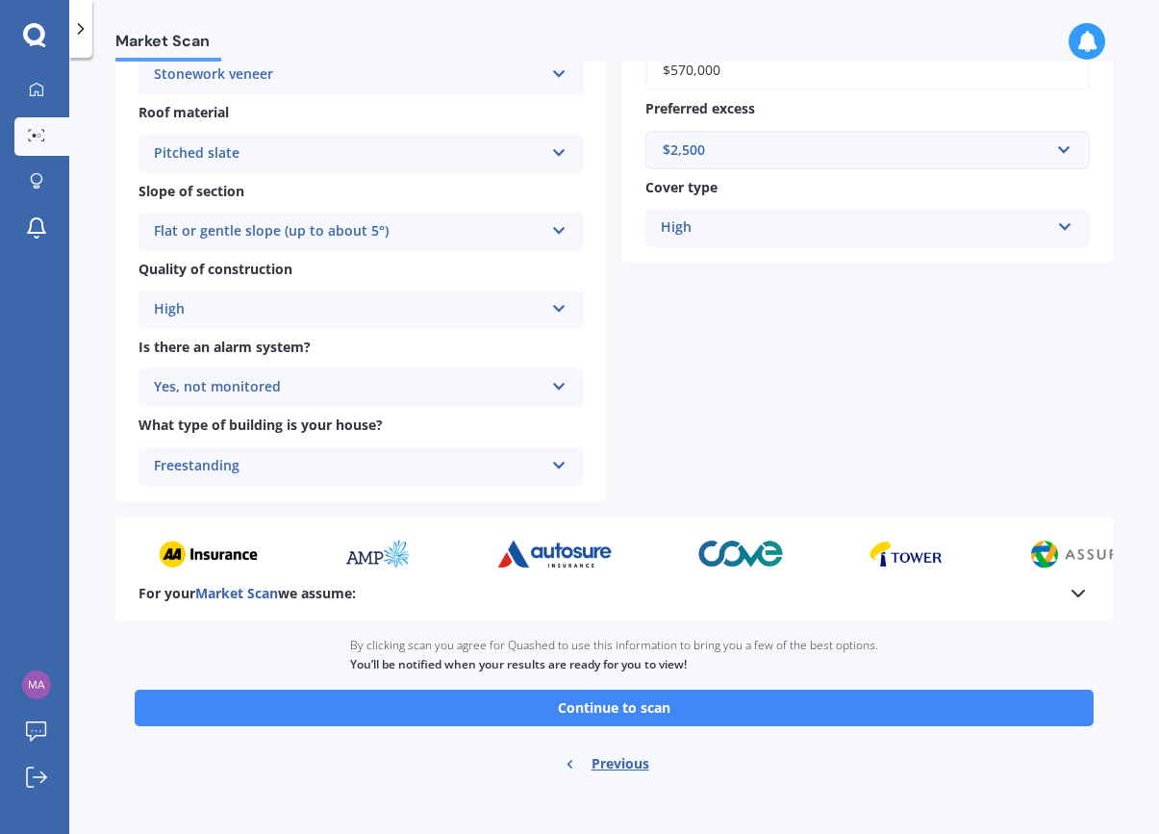
scroll to position [542, 0]
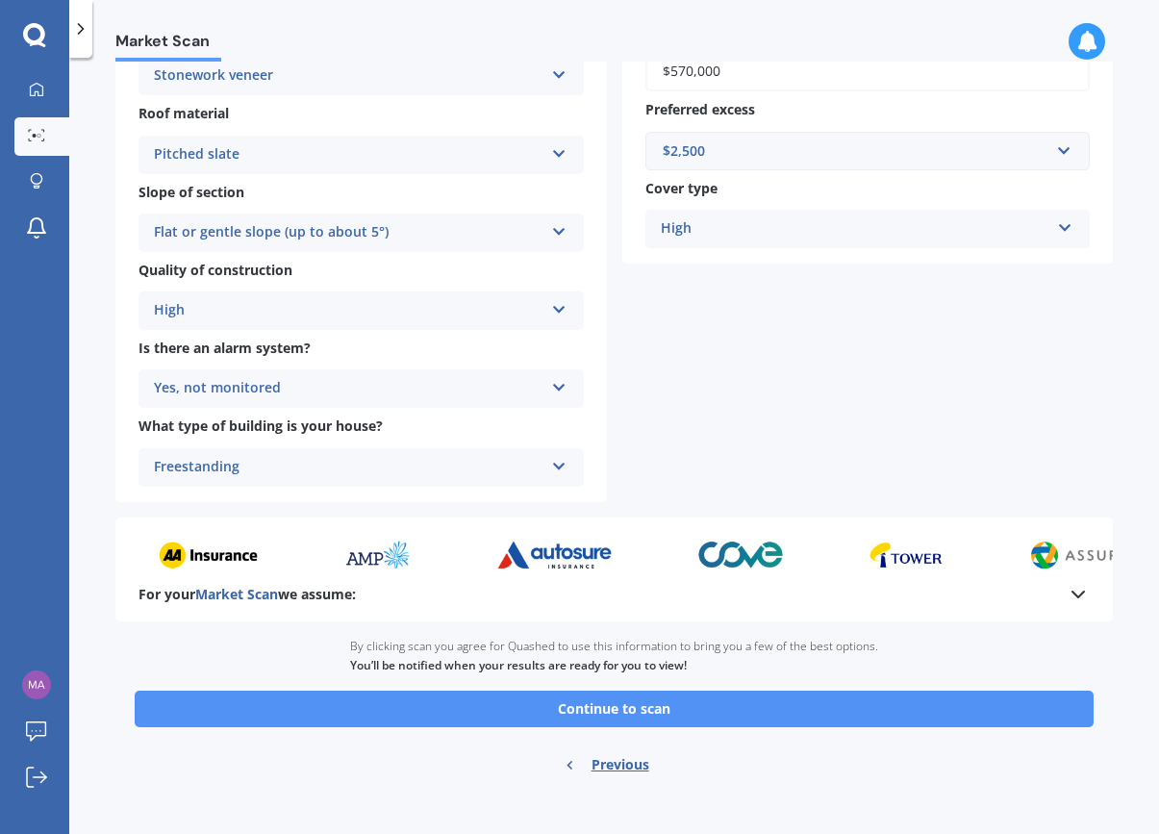
click at [889, 697] on button "Continue to scan" at bounding box center [614, 709] width 959 height 37
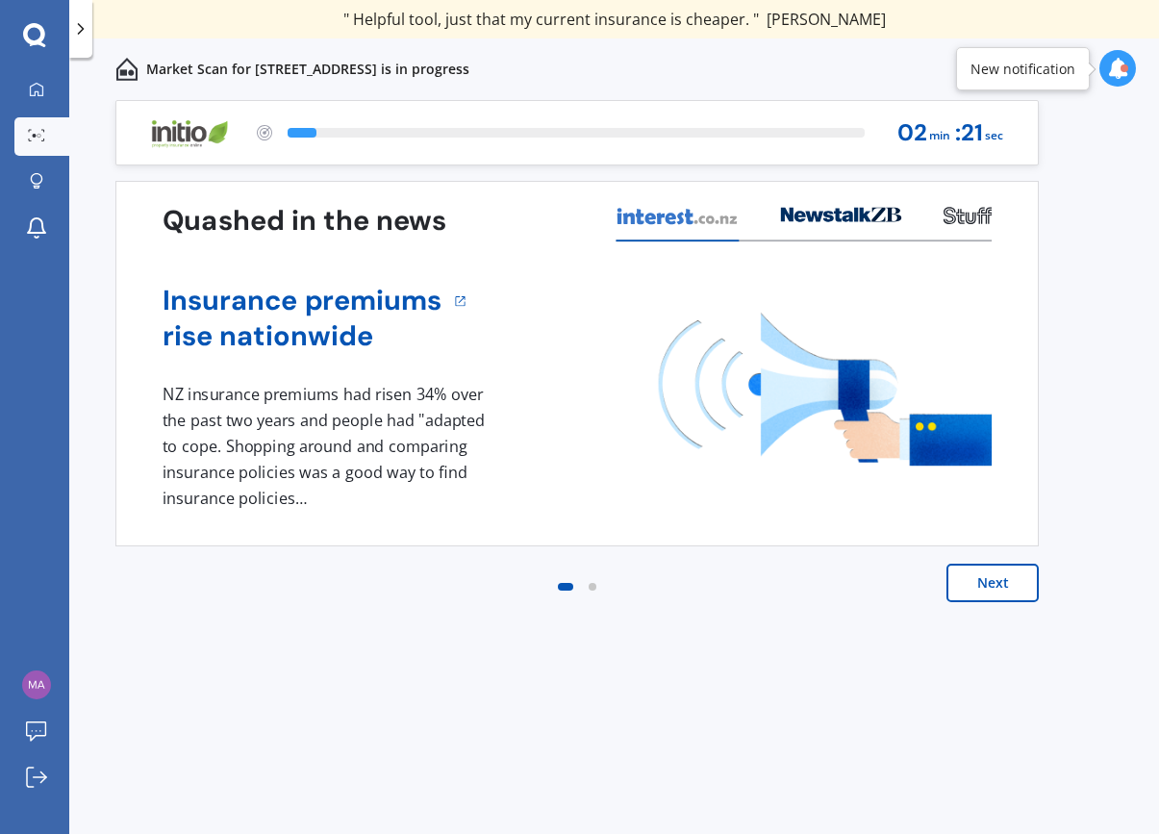
click at [1002, 572] on button "Next" at bounding box center [993, 583] width 92 height 38
